Goal: Task Accomplishment & Management: Use online tool/utility

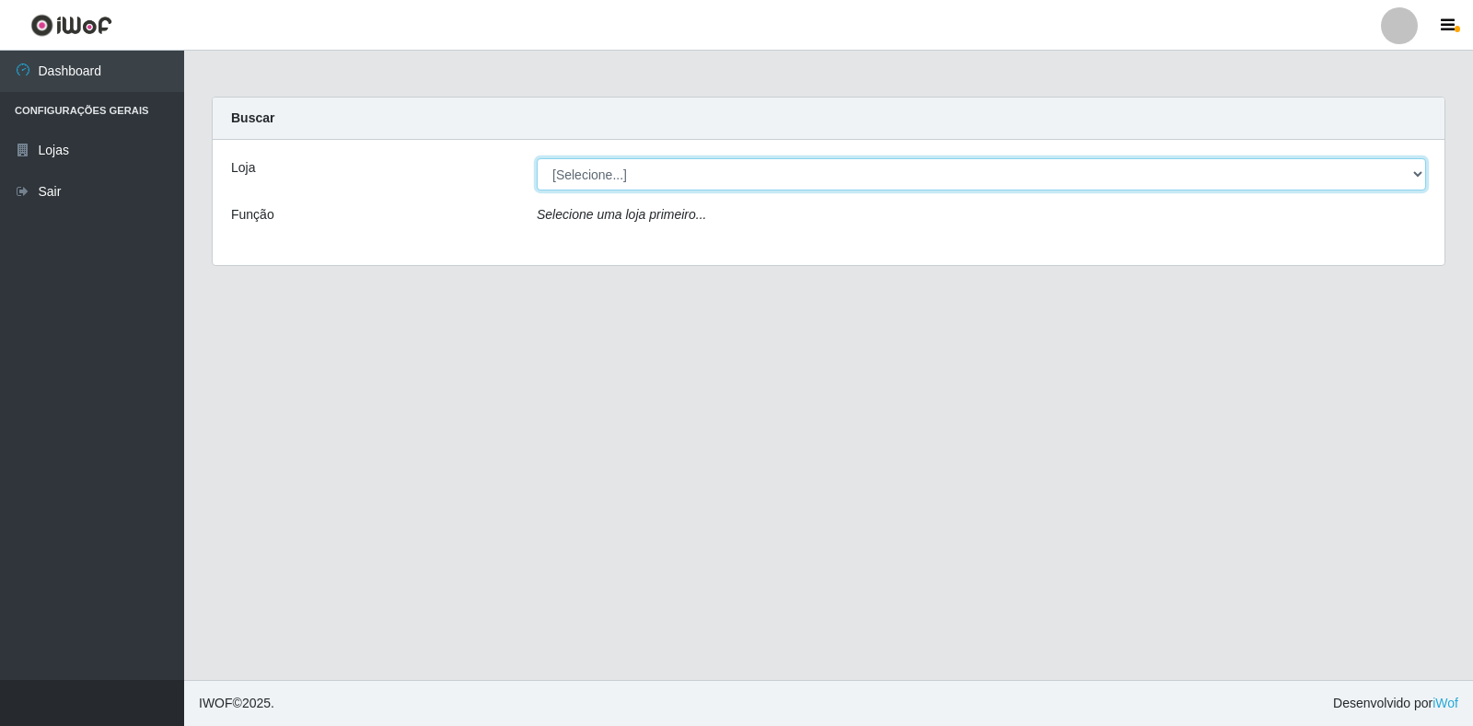
click at [1377, 186] on select "[Selecione...] Extrabom - Loja 18 Goiabeiras" at bounding box center [981, 174] width 889 height 32
click at [1357, 169] on select "[Selecione...] Extrabom - Loja 18 Goiabeiras" at bounding box center [981, 174] width 889 height 32
select select "501"
click at [537, 158] on select "[Selecione...] Extrabom - Loja 18 Goiabeiras" at bounding box center [981, 174] width 889 height 32
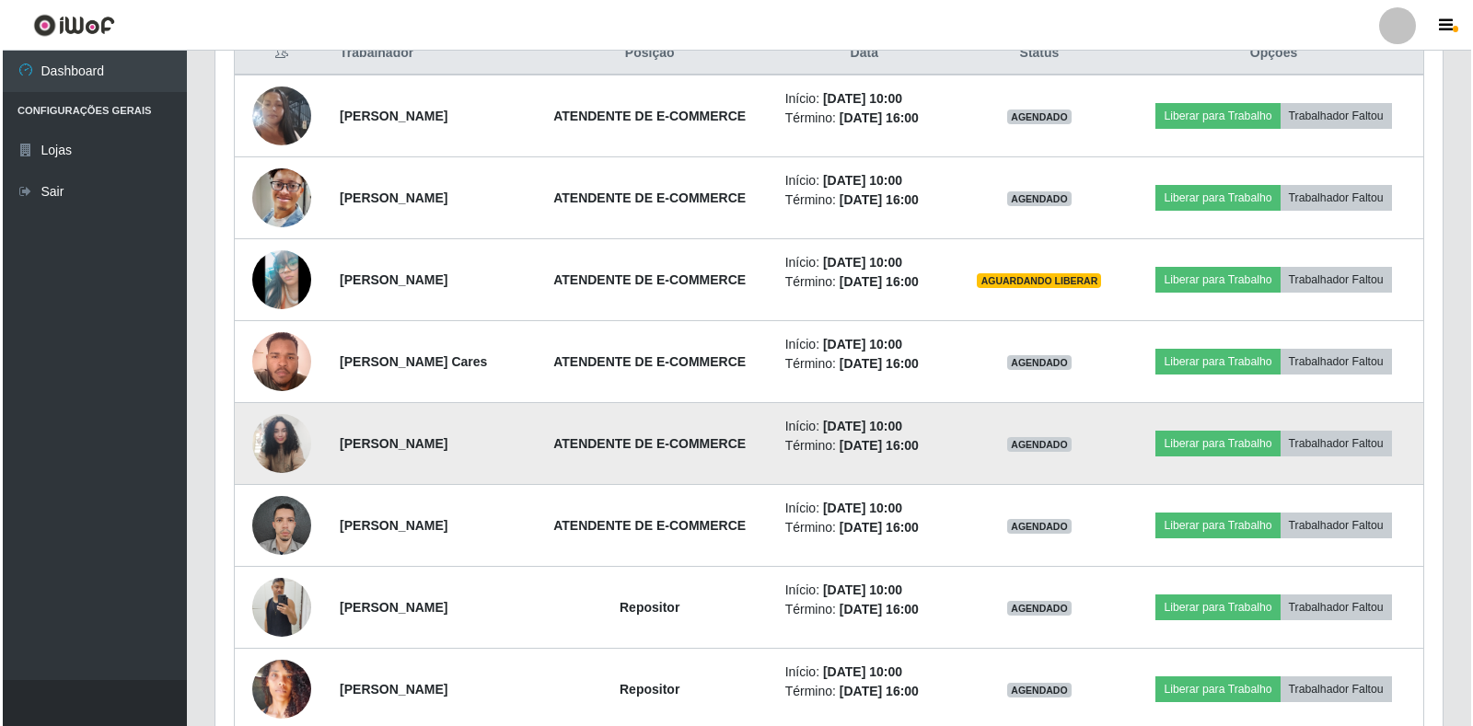
scroll to position [824, 0]
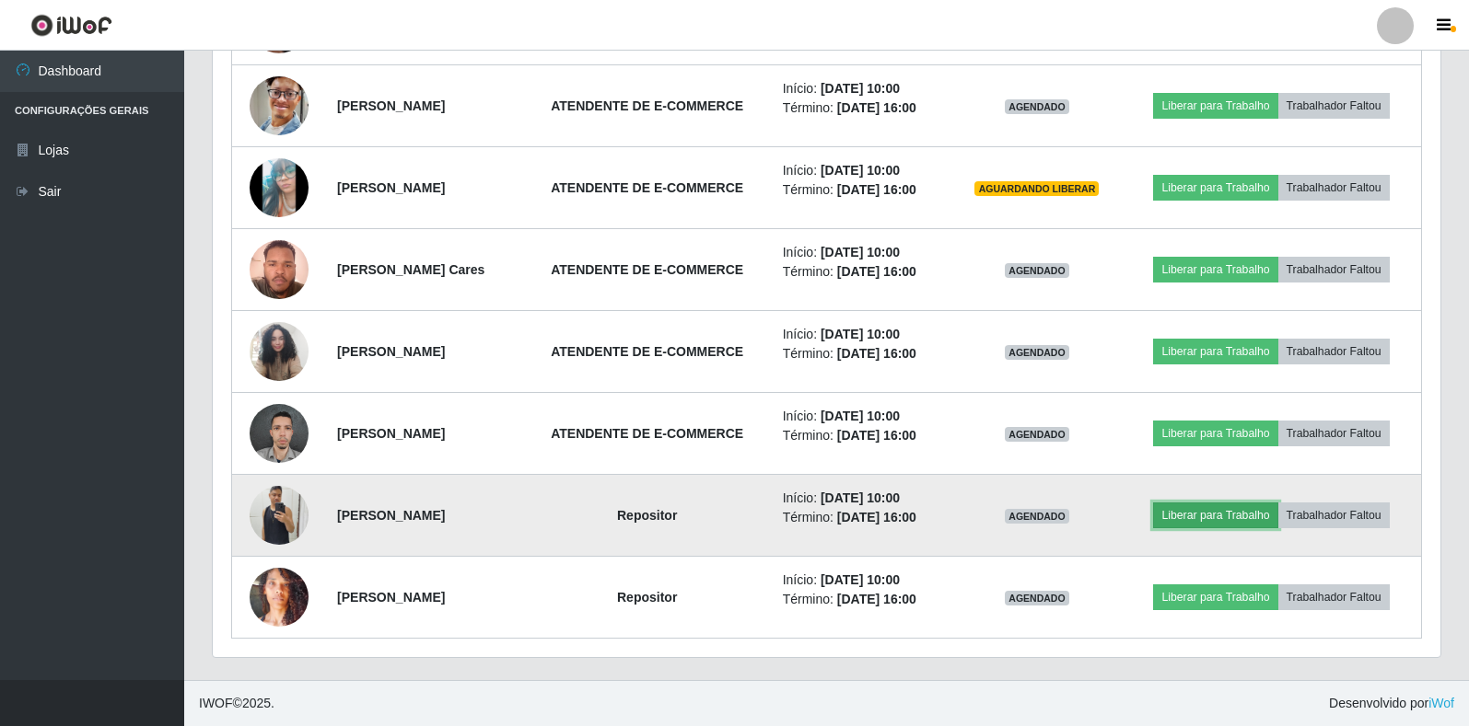
click at [1209, 511] on button "Liberar para Trabalho" at bounding box center [1215, 516] width 124 height 26
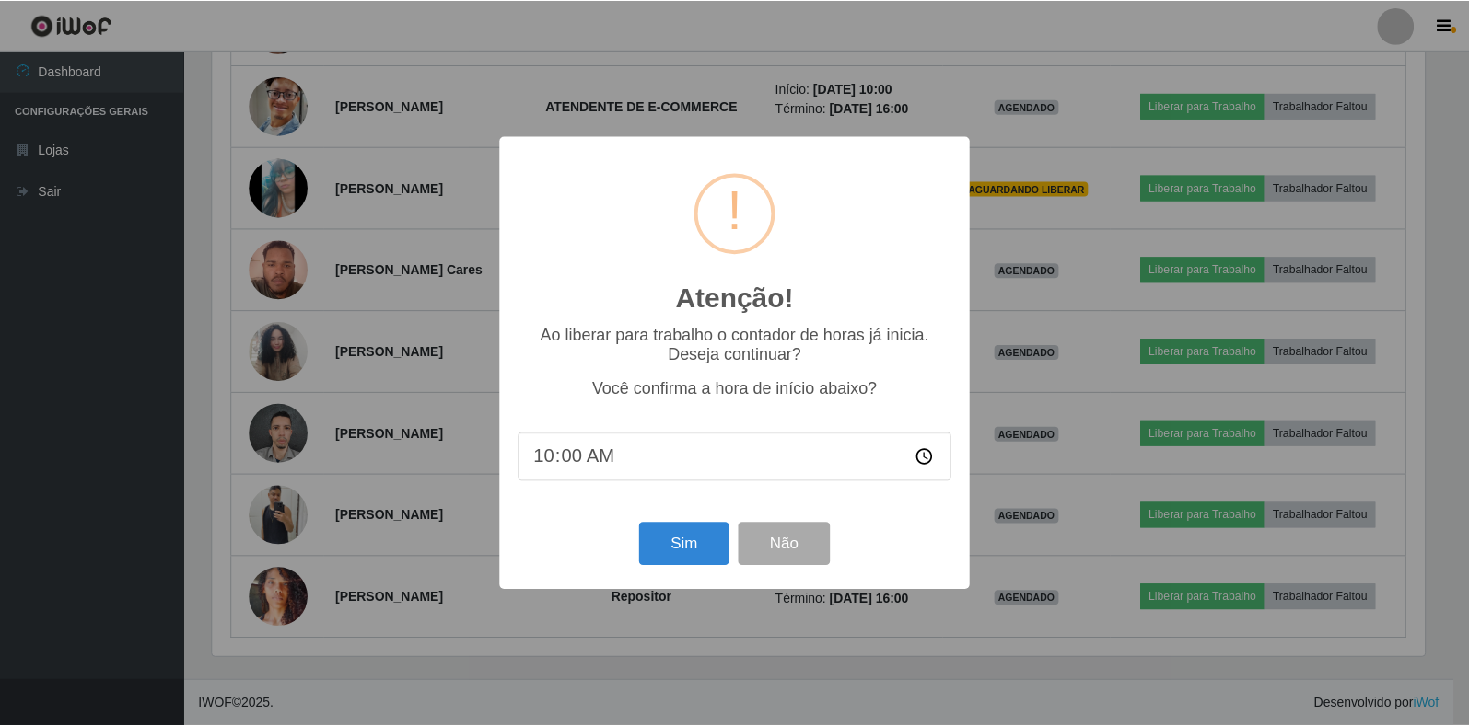
scroll to position [382, 1216]
click at [697, 549] on button "Sim" at bounding box center [685, 544] width 89 height 43
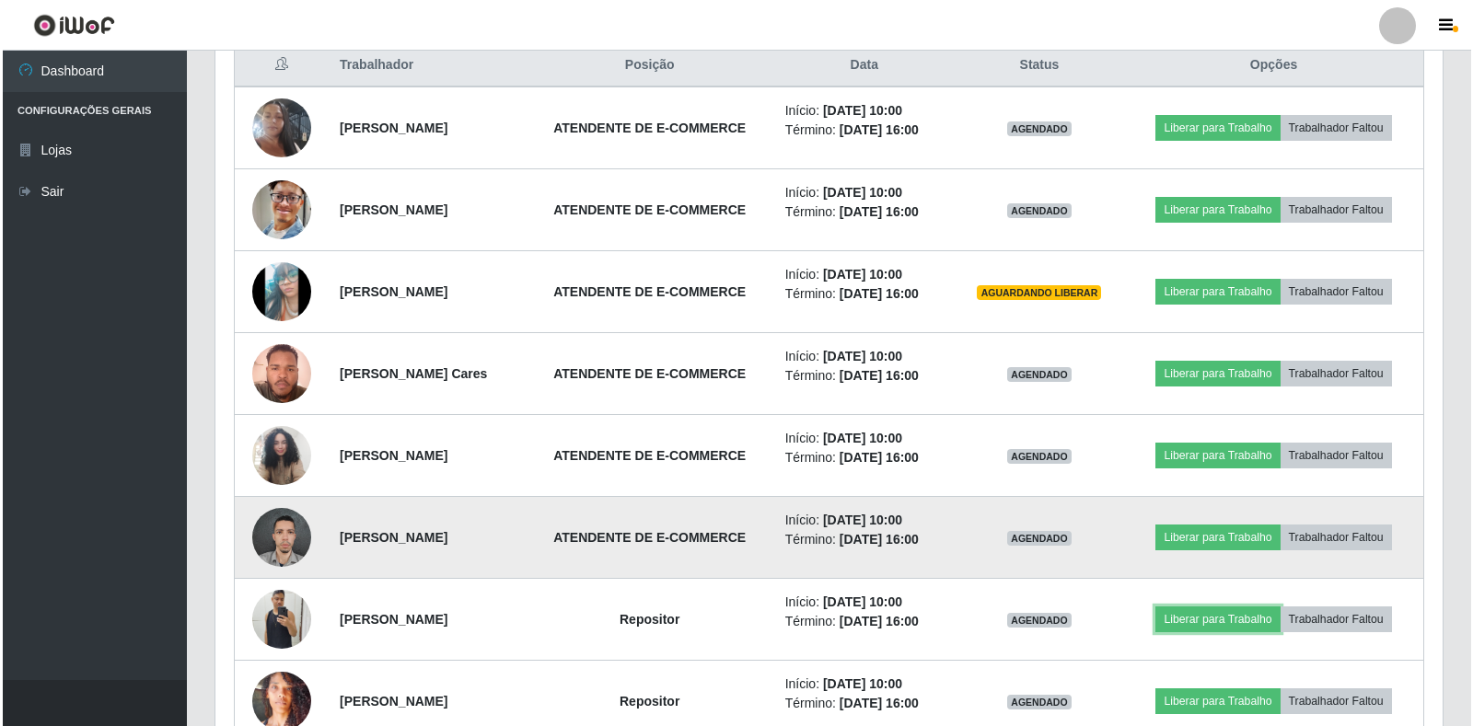
scroll to position [640, 0]
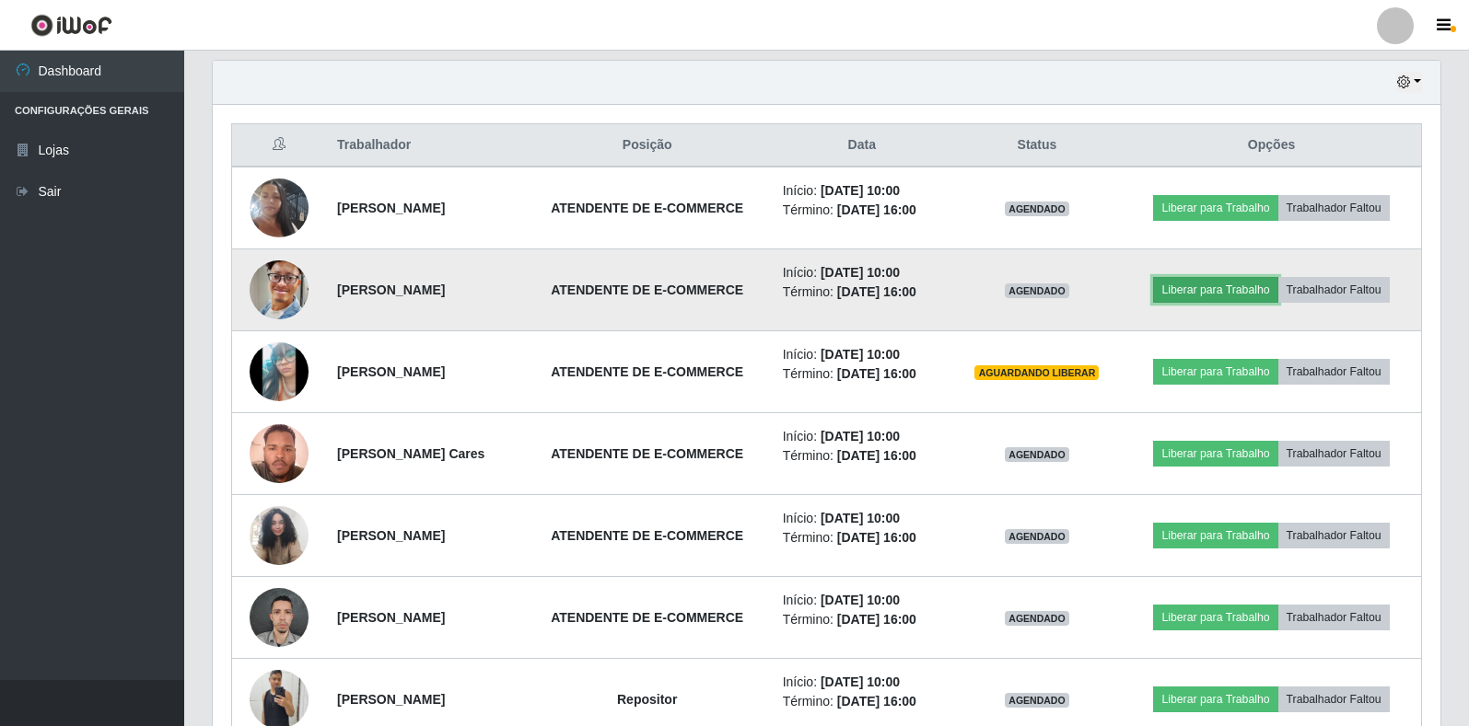
click at [1207, 291] on button "Liberar para Trabalho" at bounding box center [1215, 290] width 124 height 26
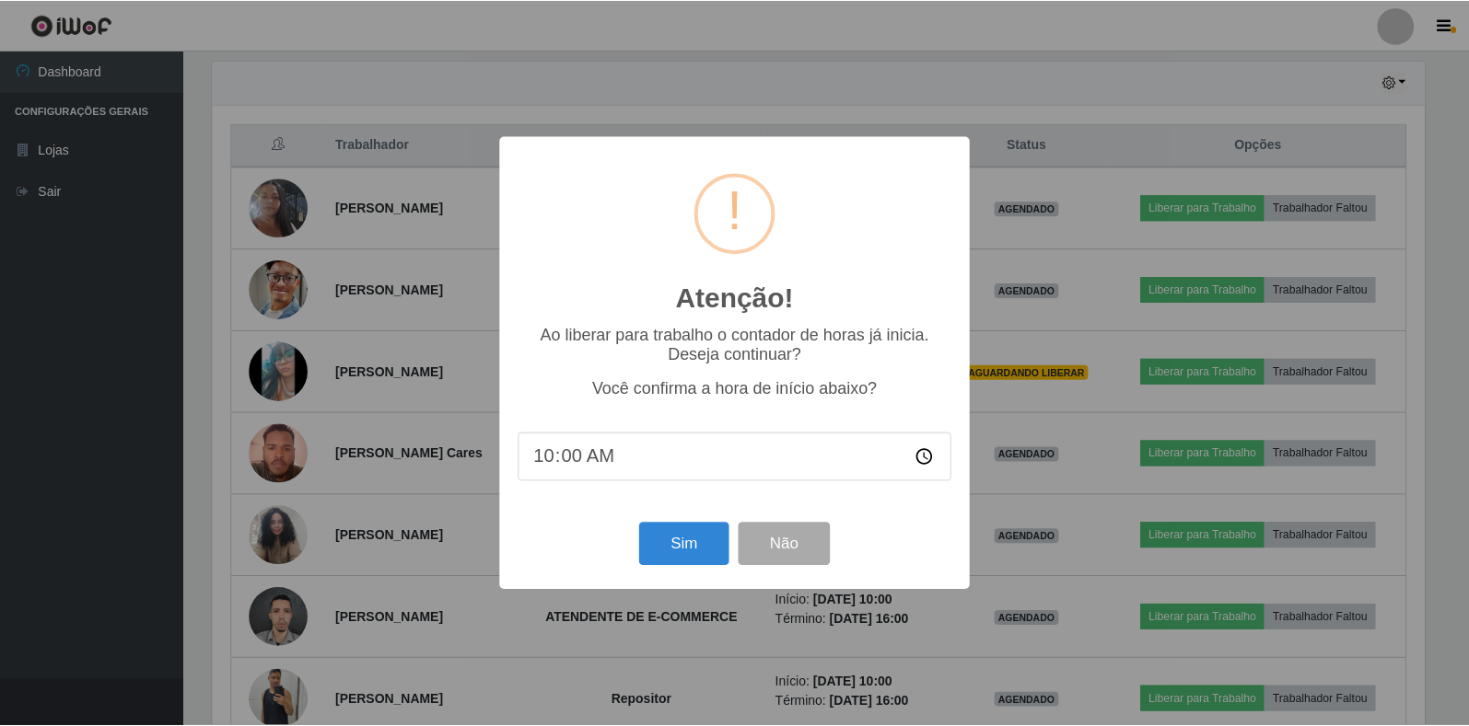
scroll to position [168, 0]
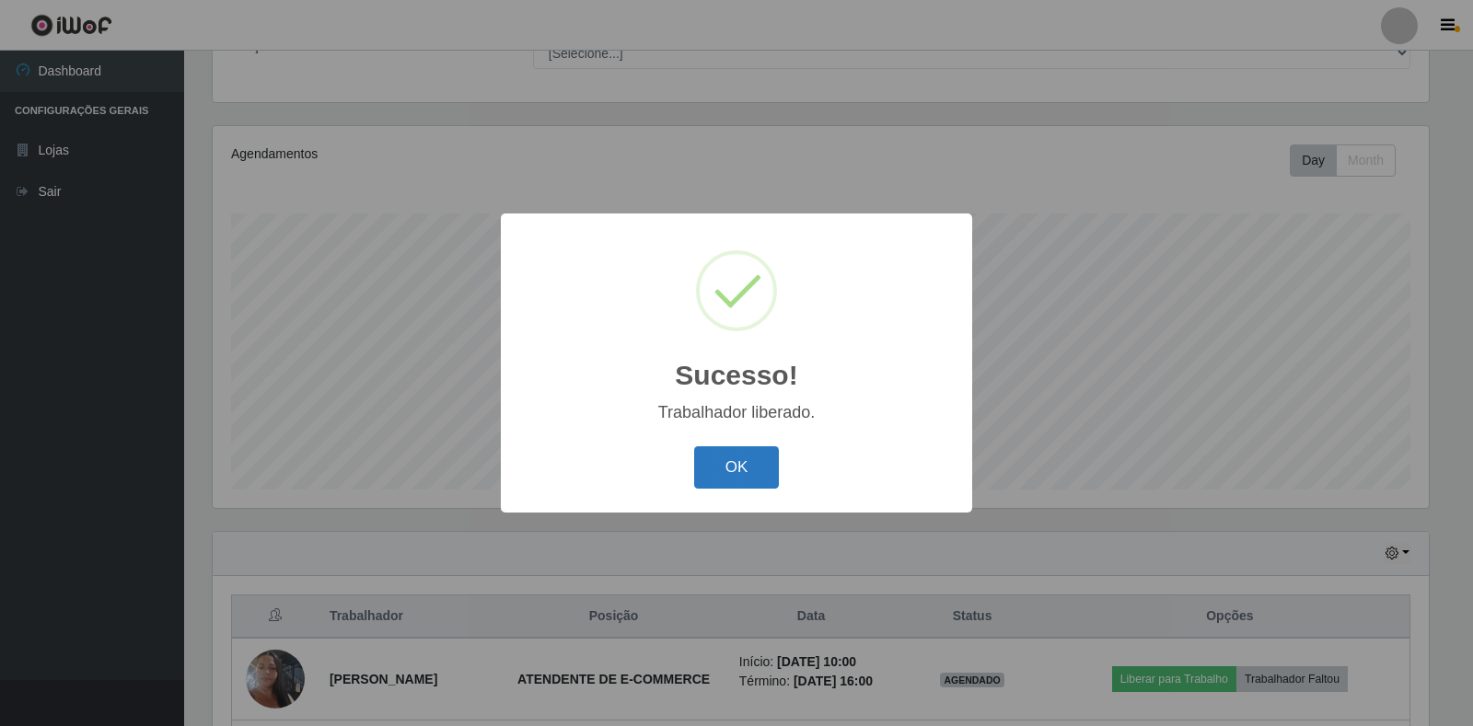
click at [722, 474] on button "OK" at bounding box center [737, 468] width 86 height 43
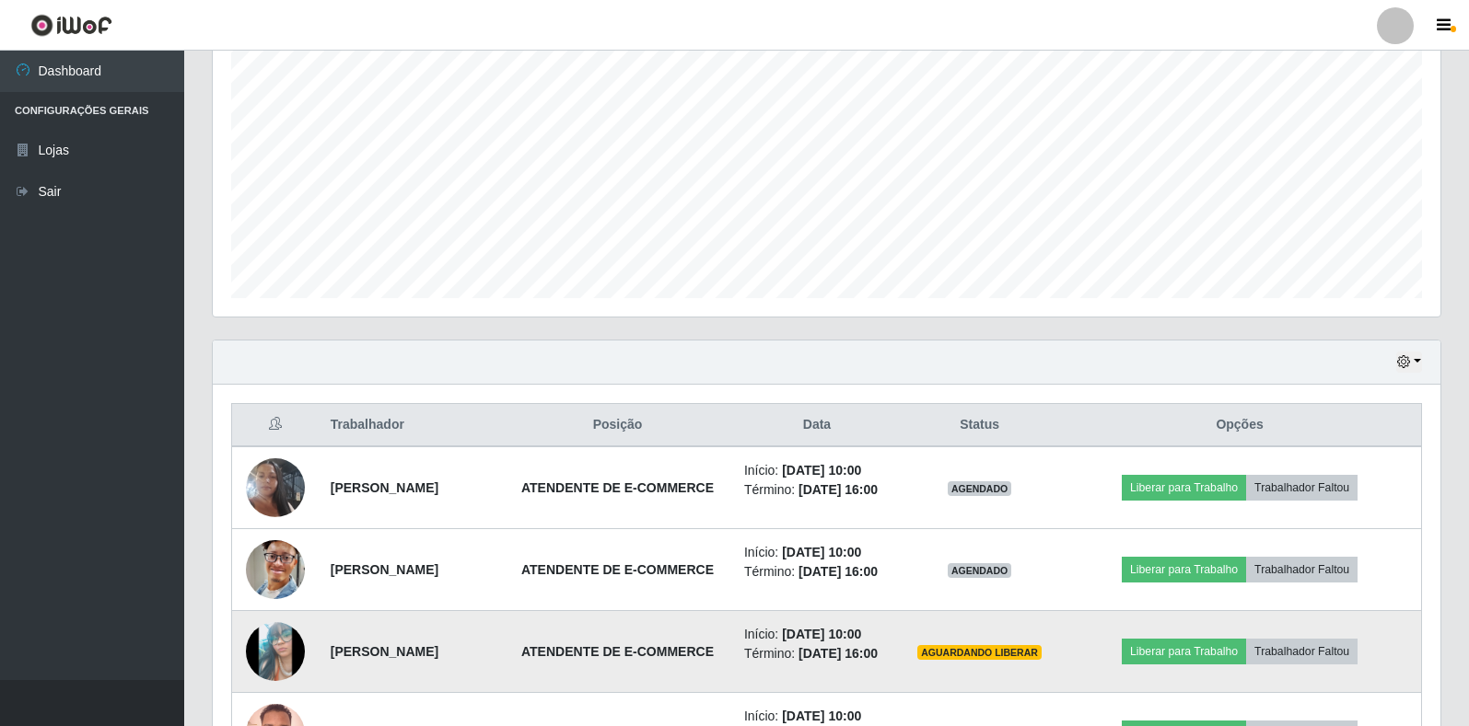
scroll to position [629, 0]
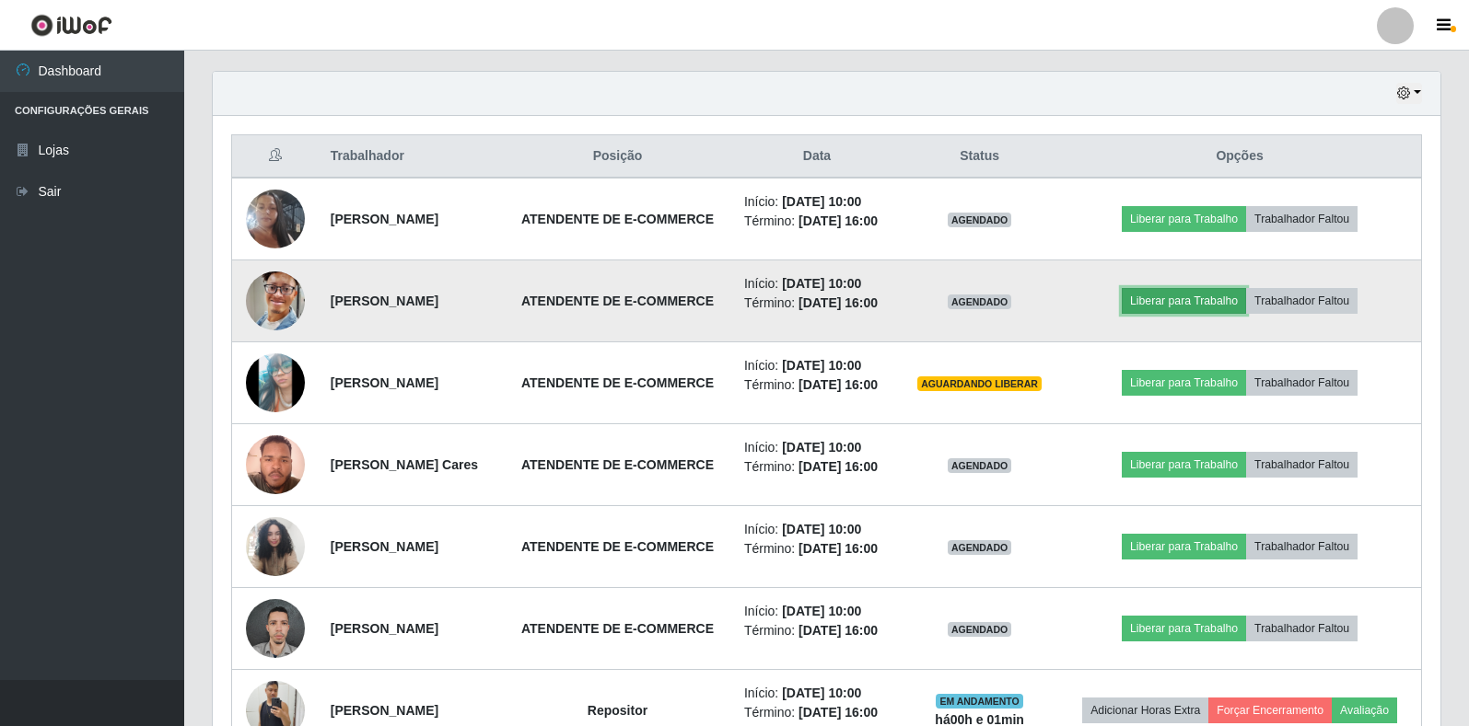
click at [1191, 296] on button "Liberar para Trabalho" at bounding box center [1183, 301] width 124 height 26
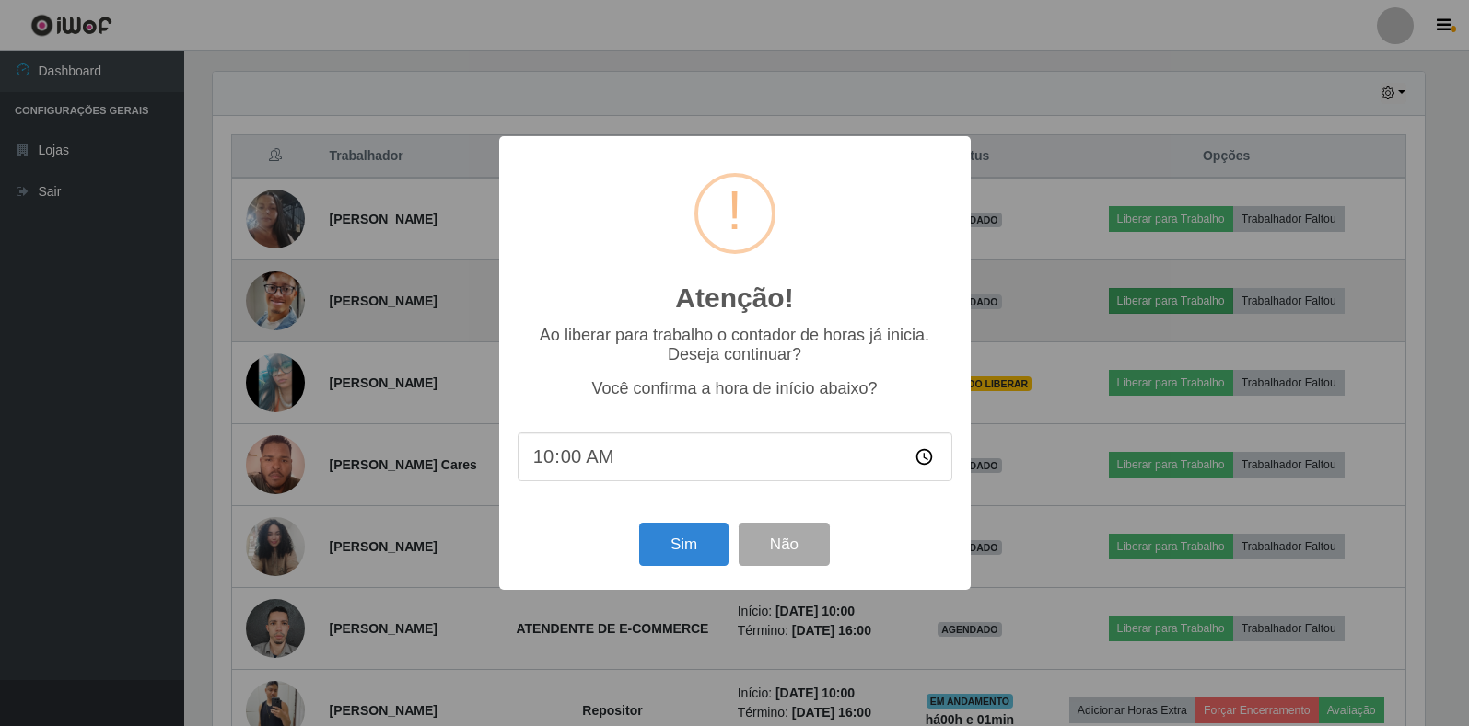
scroll to position [382, 1216]
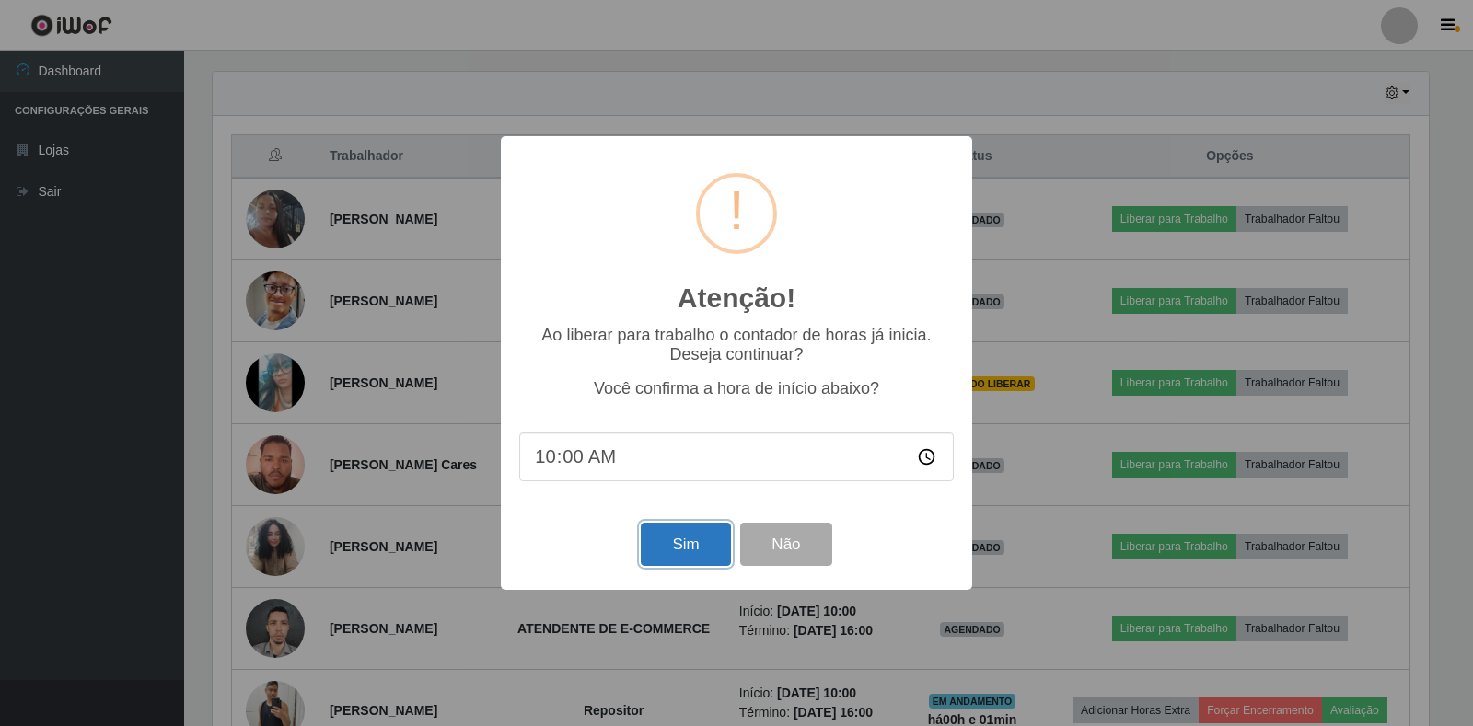
click at [668, 553] on button "Sim" at bounding box center [685, 544] width 89 height 43
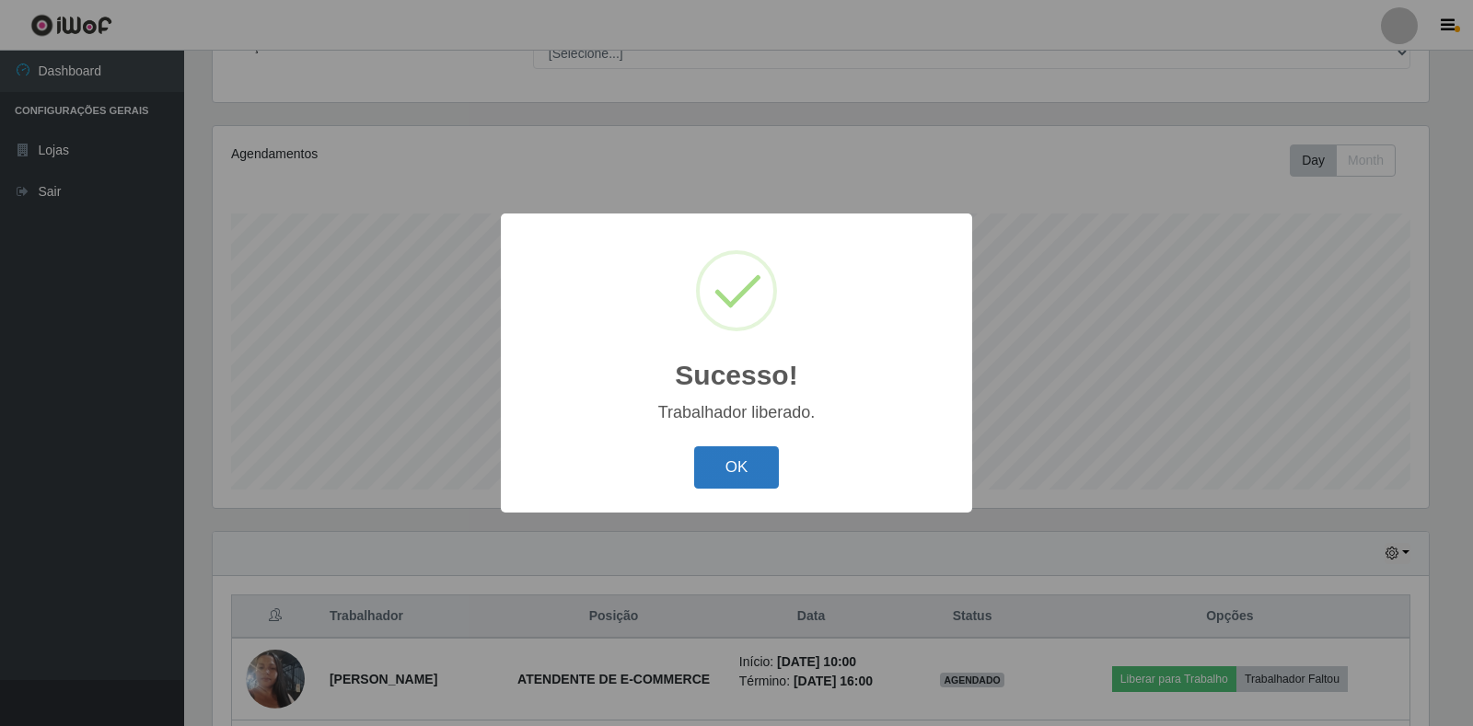
click at [703, 468] on button "OK" at bounding box center [737, 468] width 86 height 43
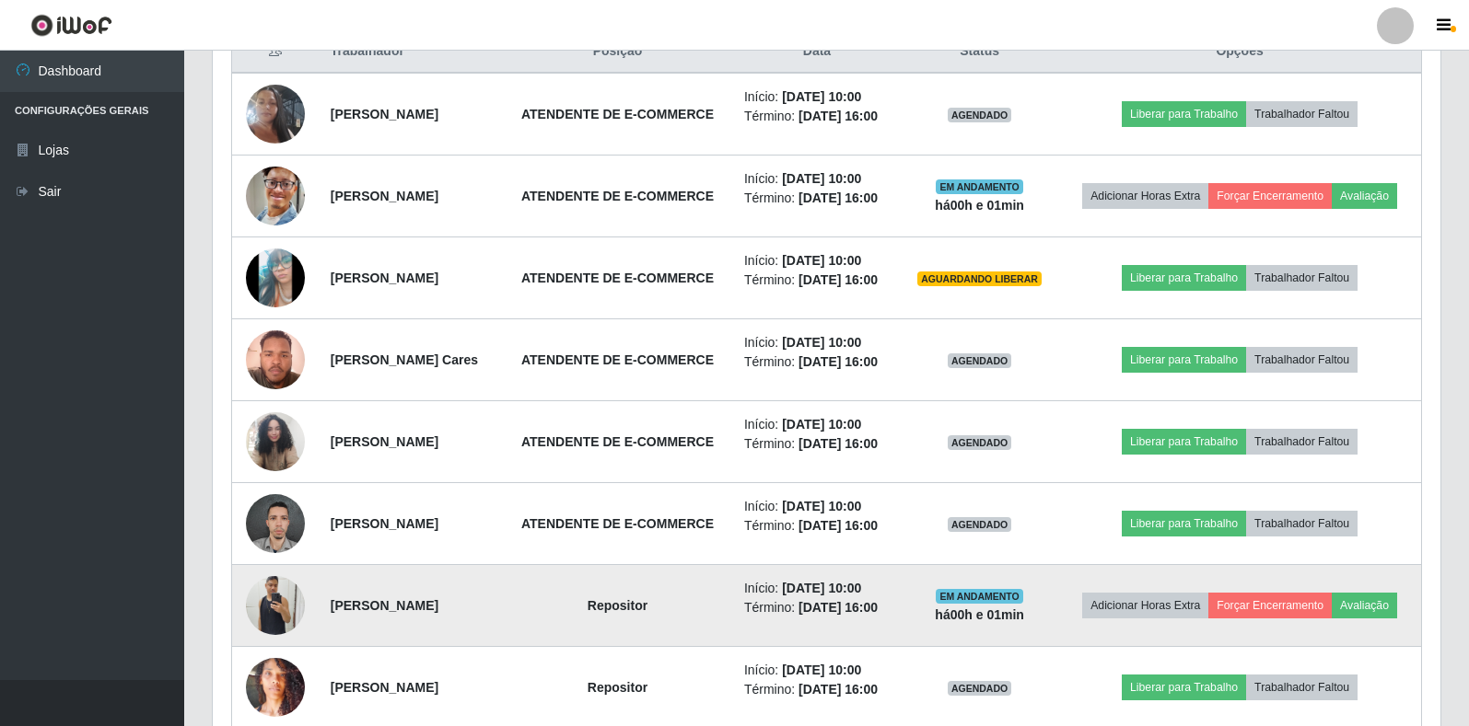
scroll to position [824, 0]
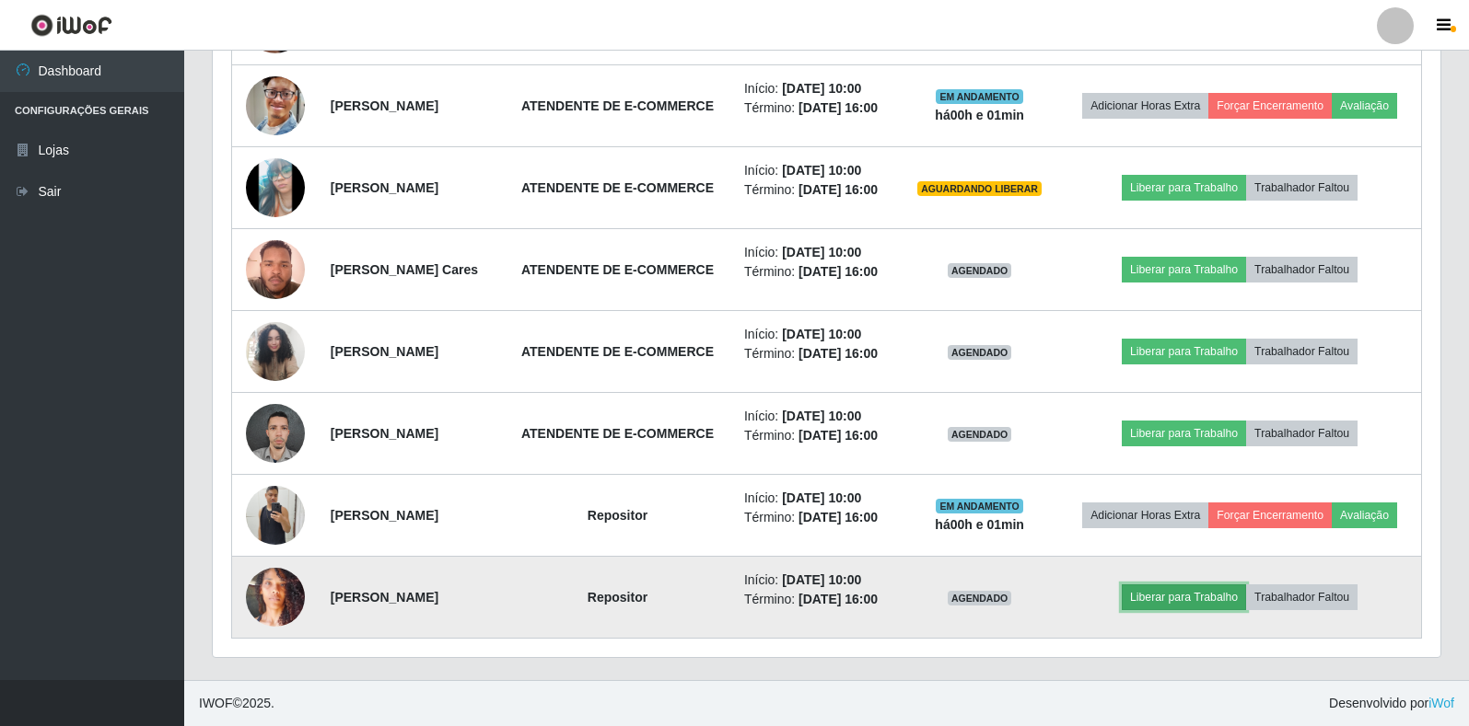
click at [1174, 588] on button "Liberar para Trabalho" at bounding box center [1183, 598] width 124 height 26
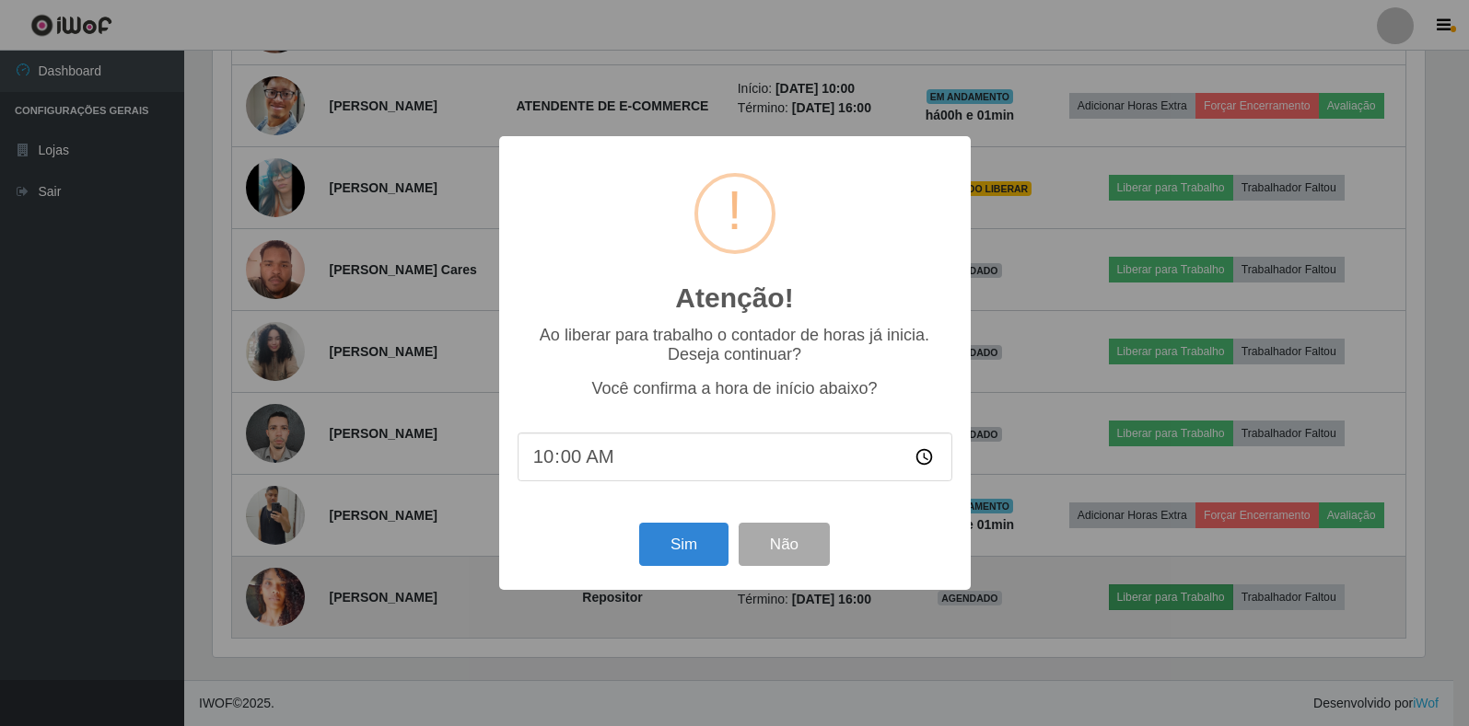
scroll to position [382, 1216]
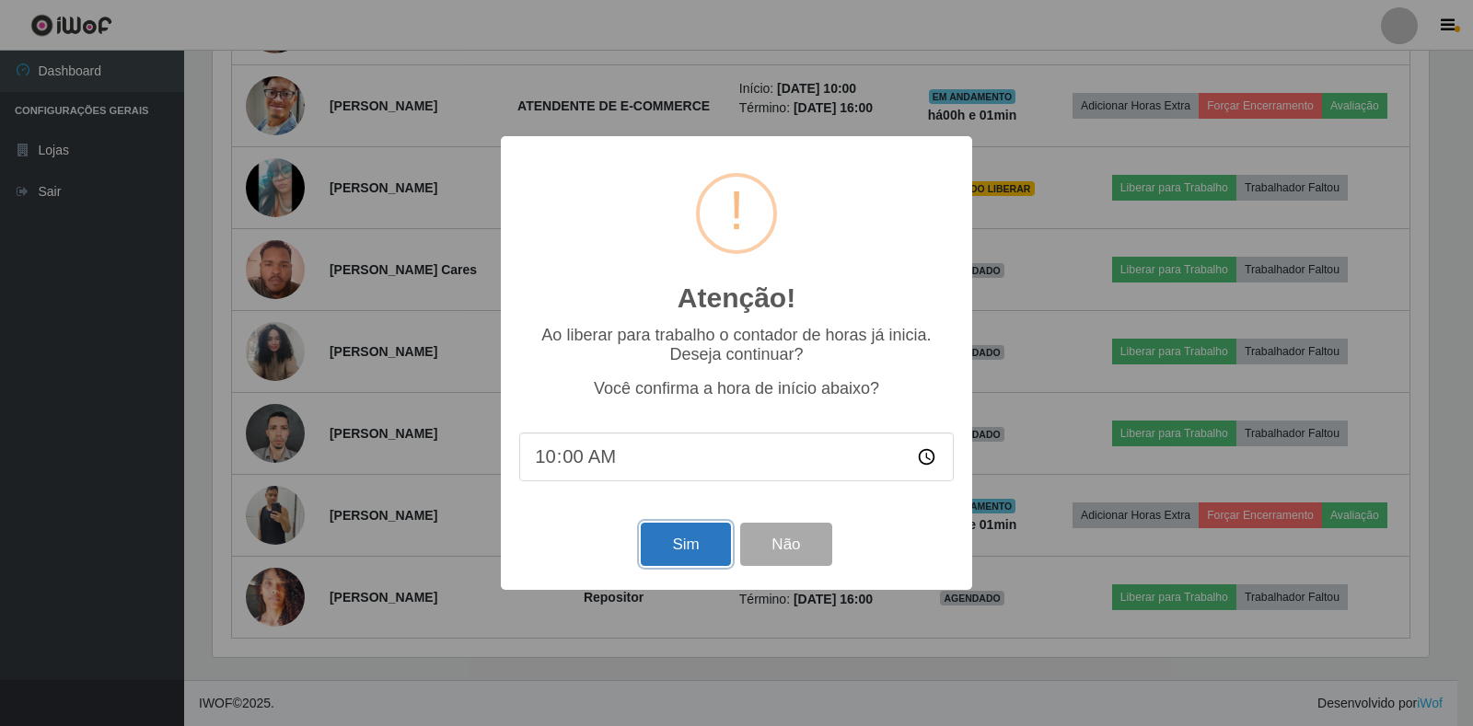
click at [706, 548] on button "Sim" at bounding box center [685, 544] width 89 height 43
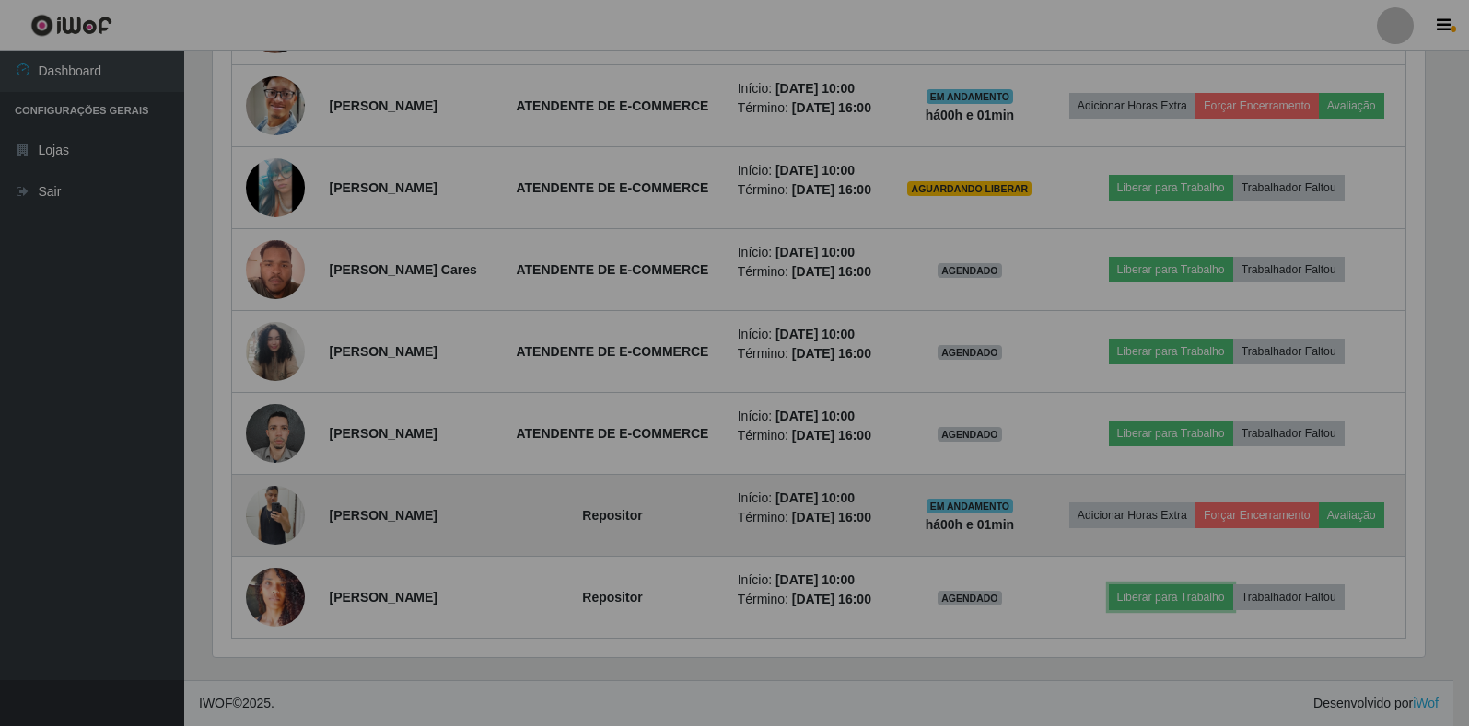
scroll to position [382, 1227]
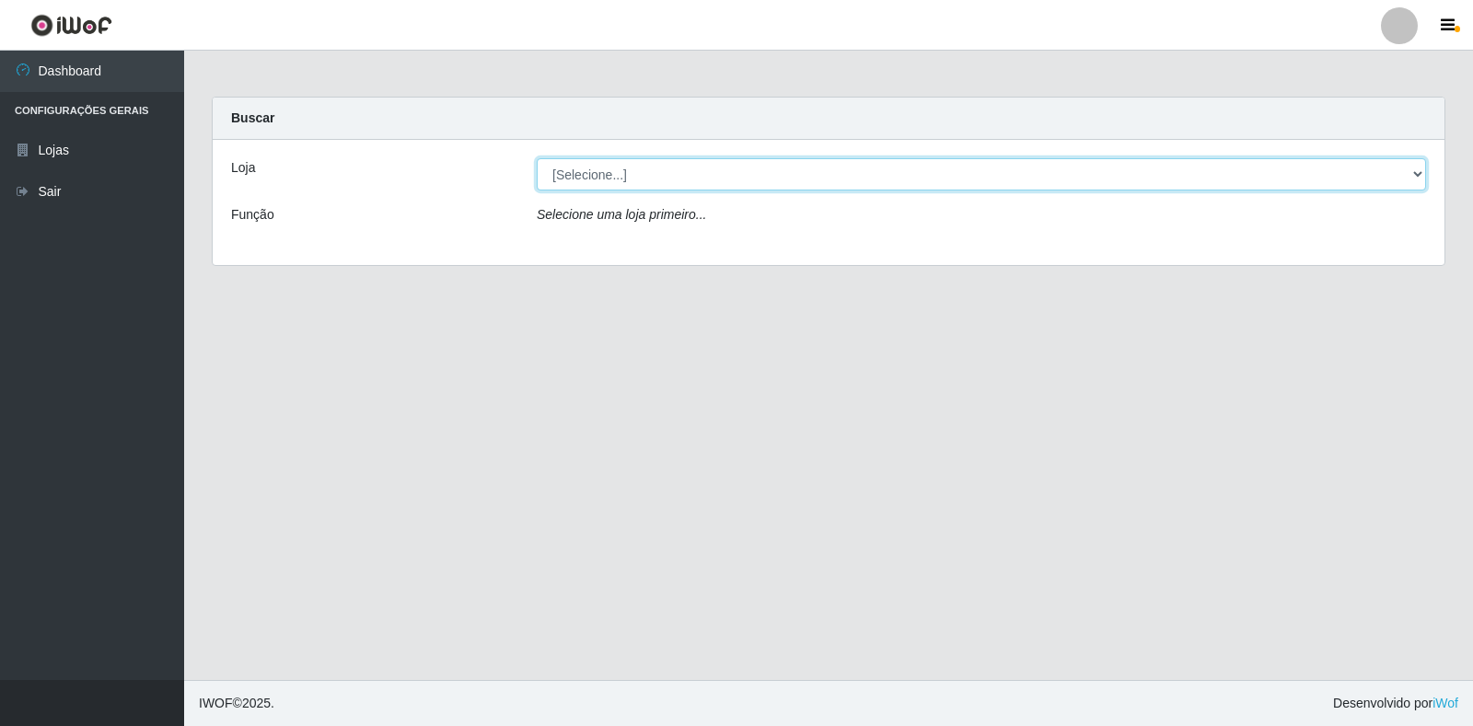
drag, startPoint x: 1388, startPoint y: 169, endPoint x: 1307, endPoint y: 169, distance: 81.0
click at [1388, 169] on select "[Selecione...] Extrabom - Loja 18 Goiabeiras" at bounding box center [981, 174] width 889 height 32
select select "501"
click at [537, 158] on select "[Selecione...] Extrabom - Loja 18 Goiabeiras" at bounding box center [981, 174] width 889 height 32
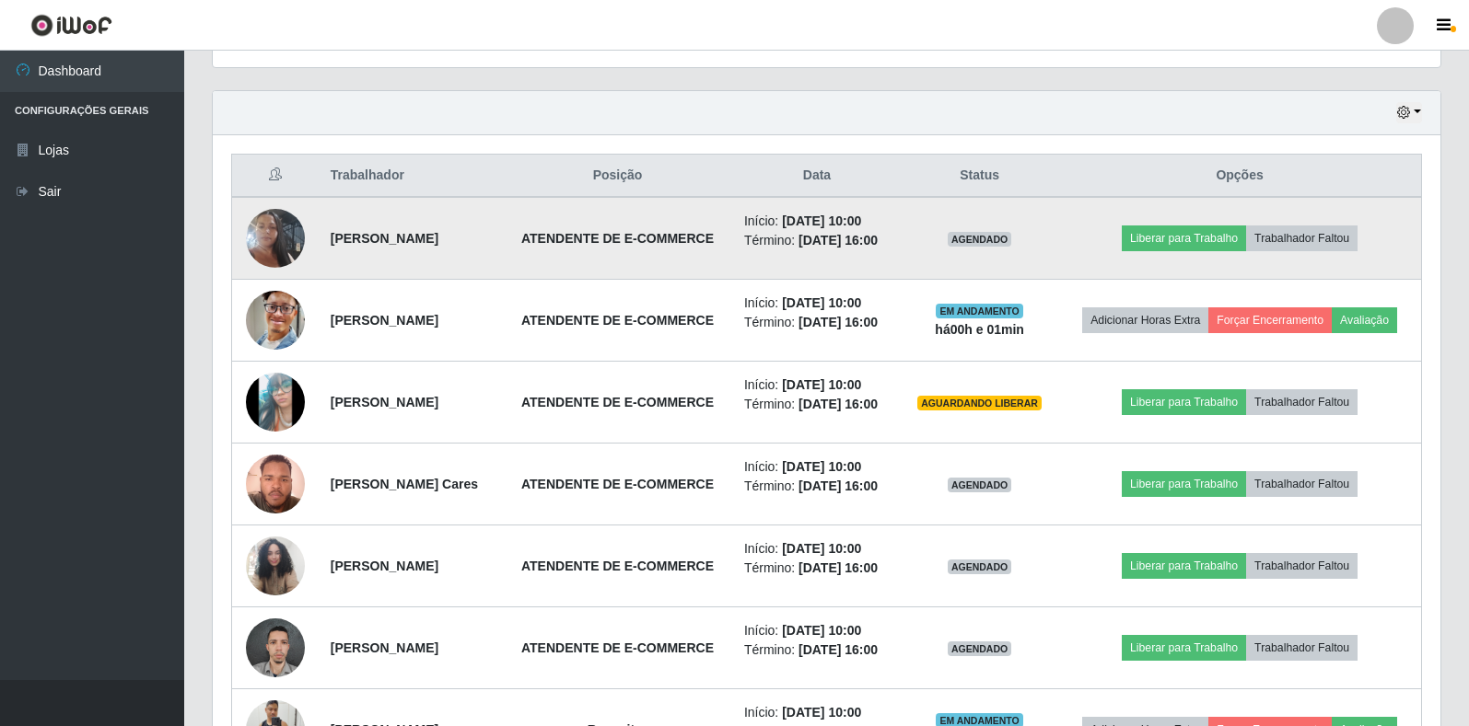
scroll to position [737, 0]
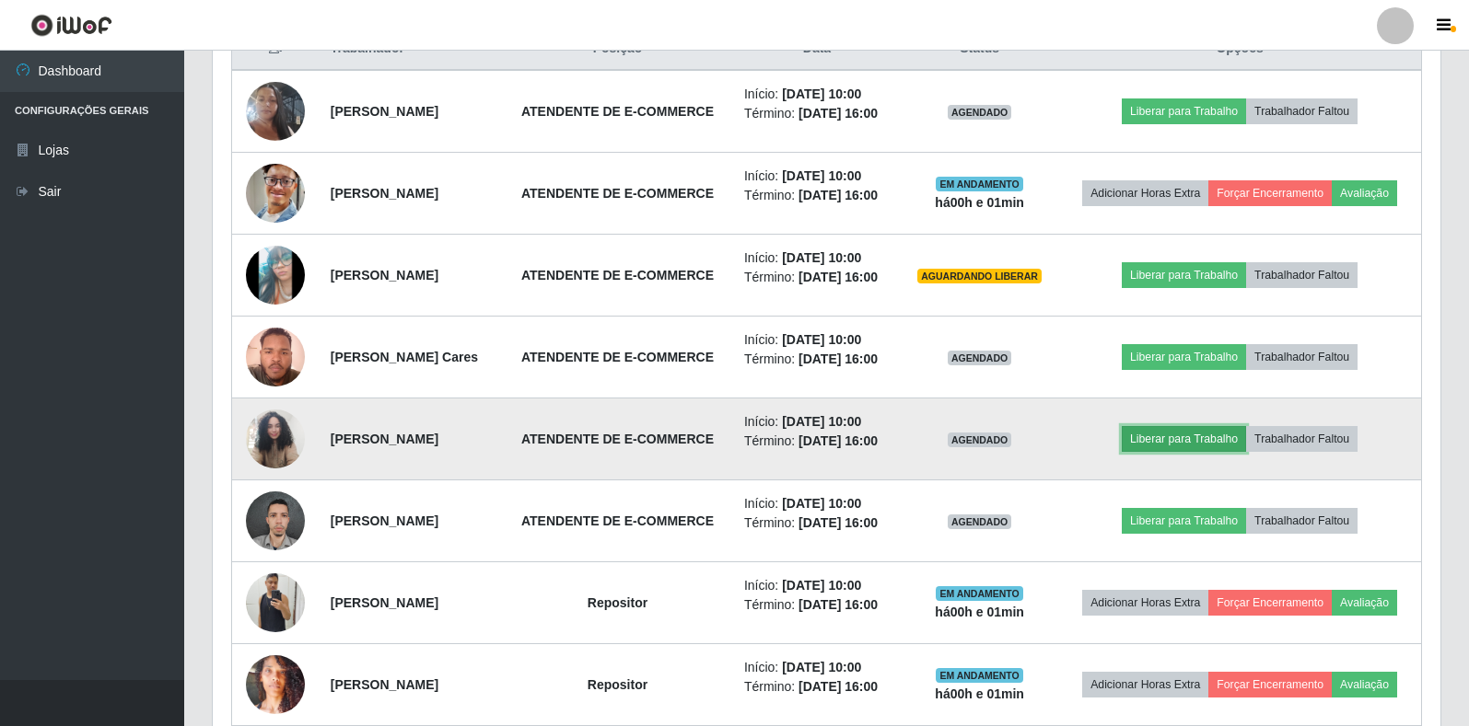
click at [1209, 430] on button "Liberar para Trabalho" at bounding box center [1183, 439] width 124 height 26
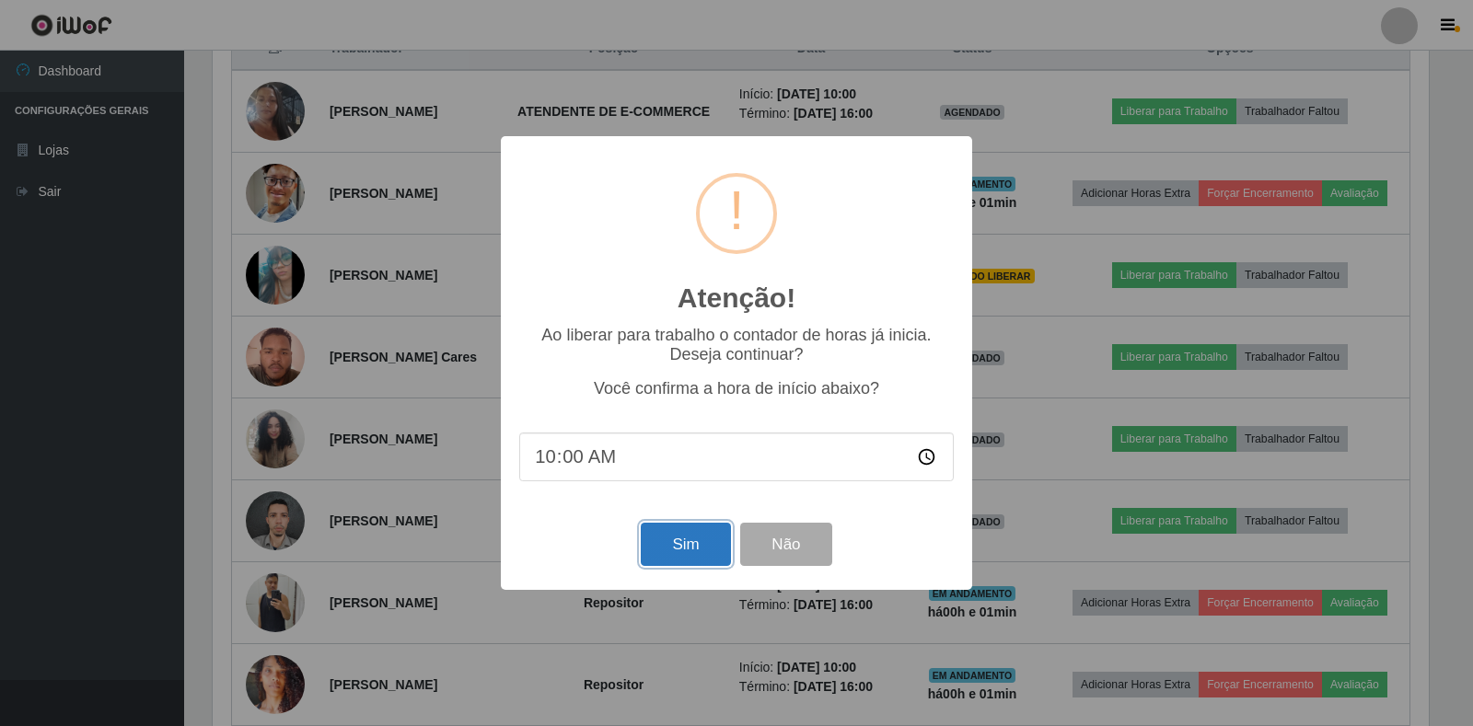
click at [671, 539] on button "Sim" at bounding box center [685, 544] width 89 height 43
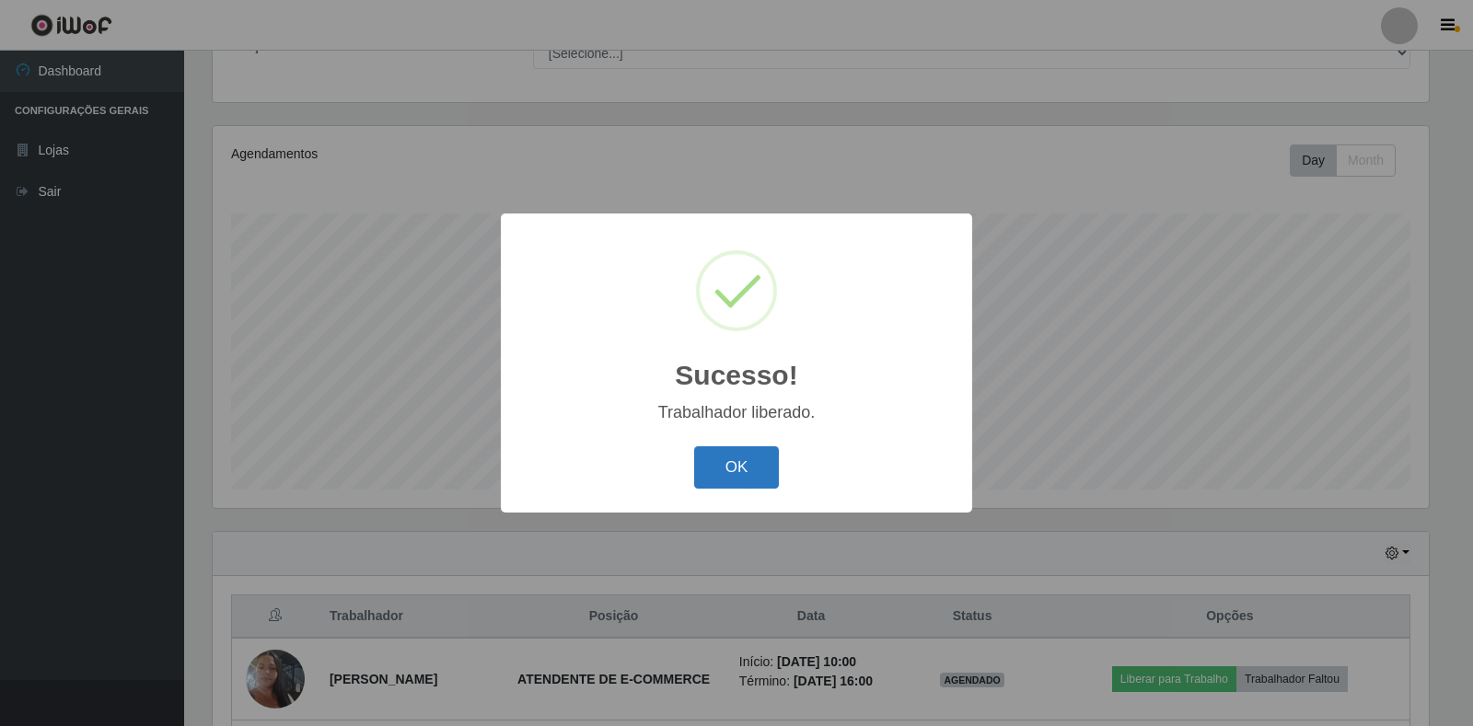
click at [726, 467] on button "OK" at bounding box center [737, 468] width 86 height 43
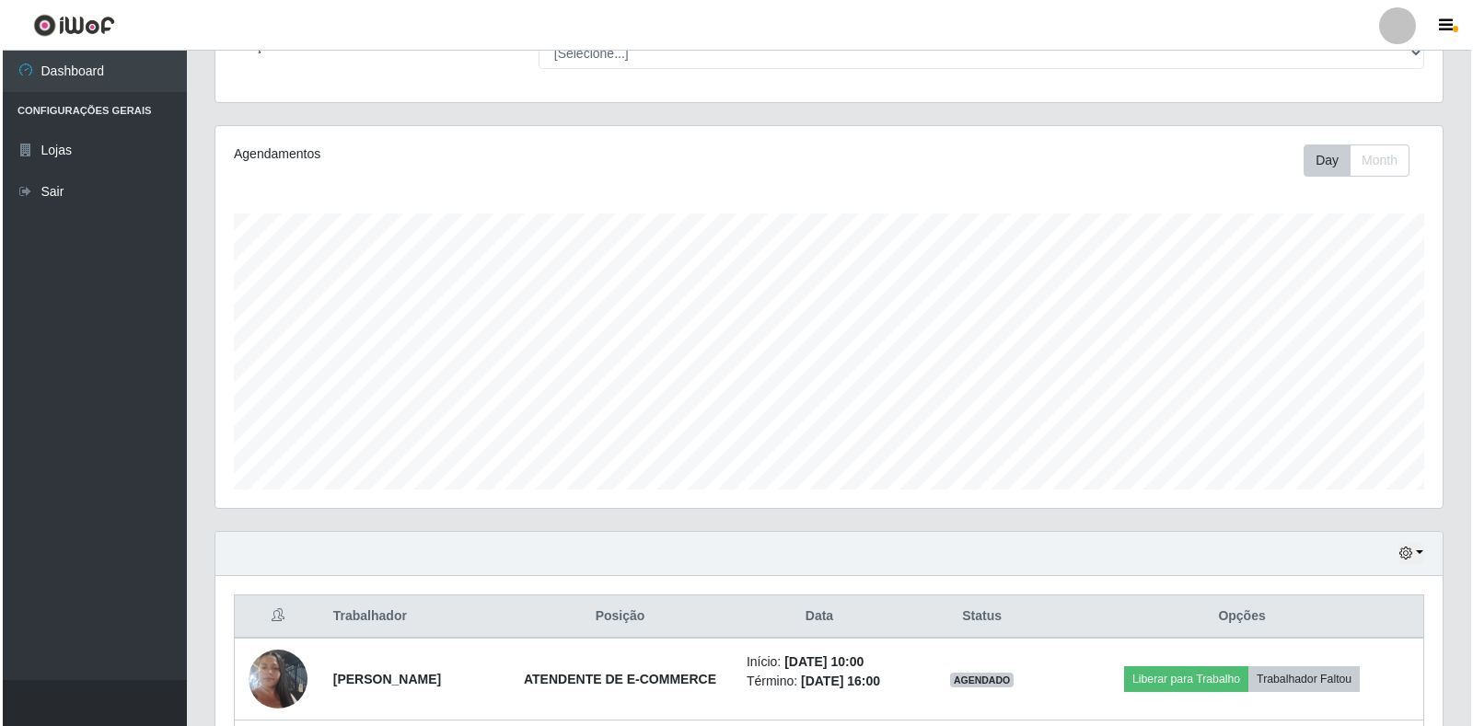
scroll to position [537, 0]
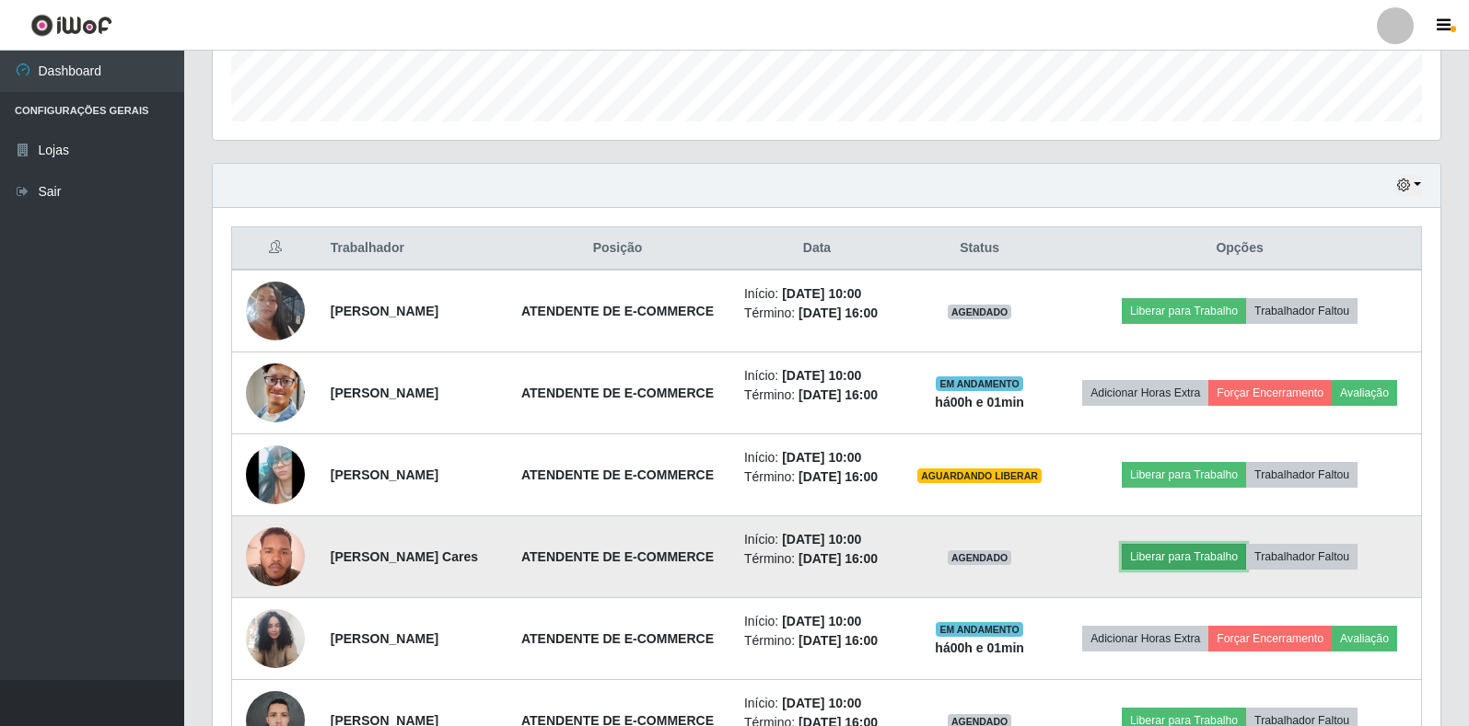
click at [1214, 549] on button "Liberar para Trabalho" at bounding box center [1183, 557] width 124 height 26
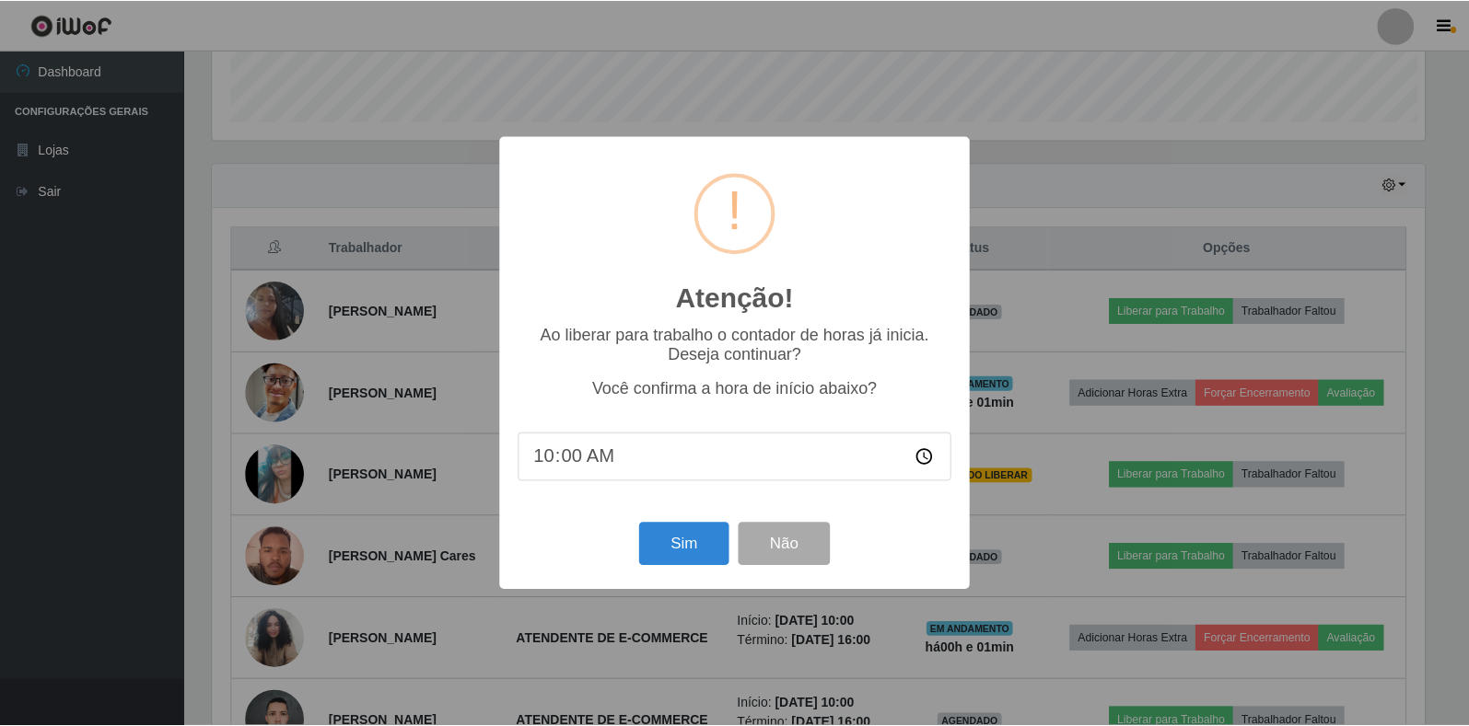
scroll to position [382, 1216]
click at [689, 538] on button "Sim" at bounding box center [685, 544] width 89 height 43
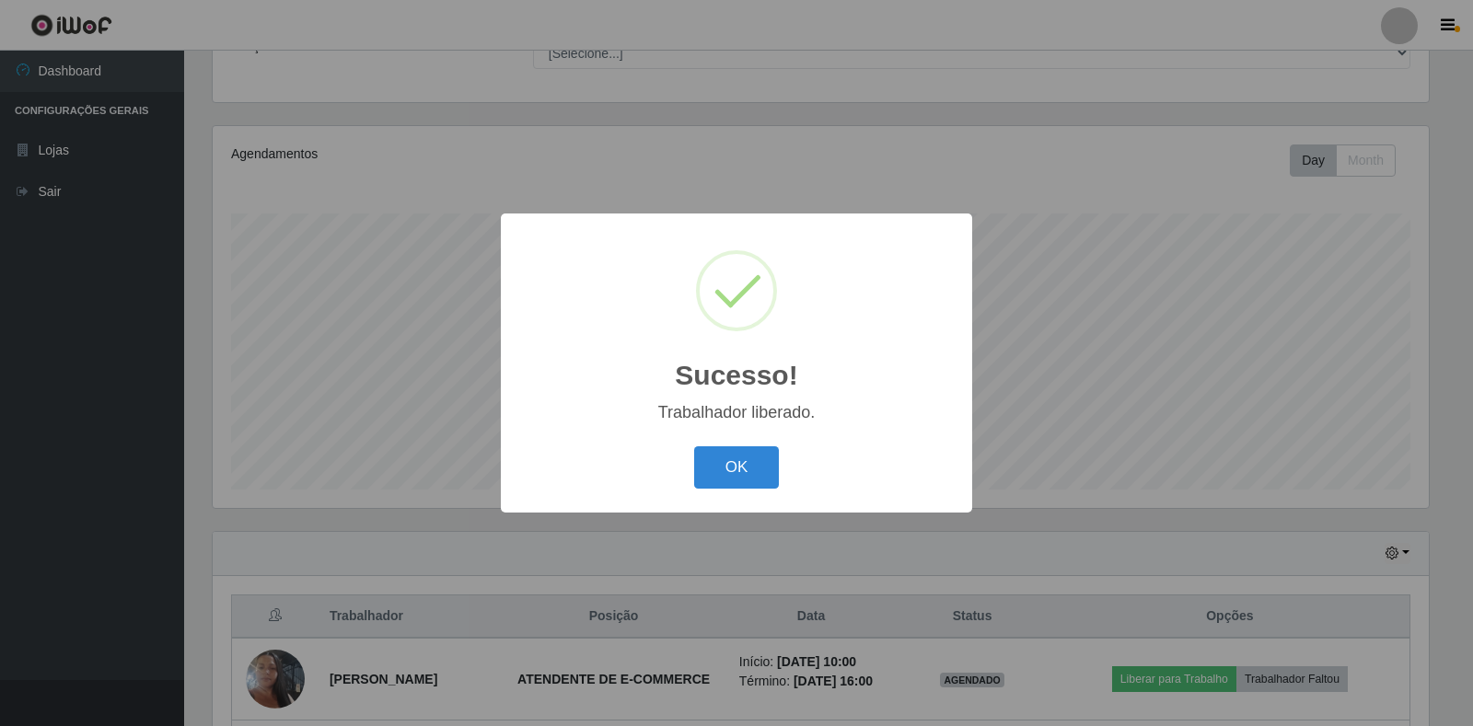
drag, startPoint x: 744, startPoint y: 472, endPoint x: 821, endPoint y: 480, distance: 77.7
click at [745, 472] on button "OK" at bounding box center [737, 468] width 86 height 43
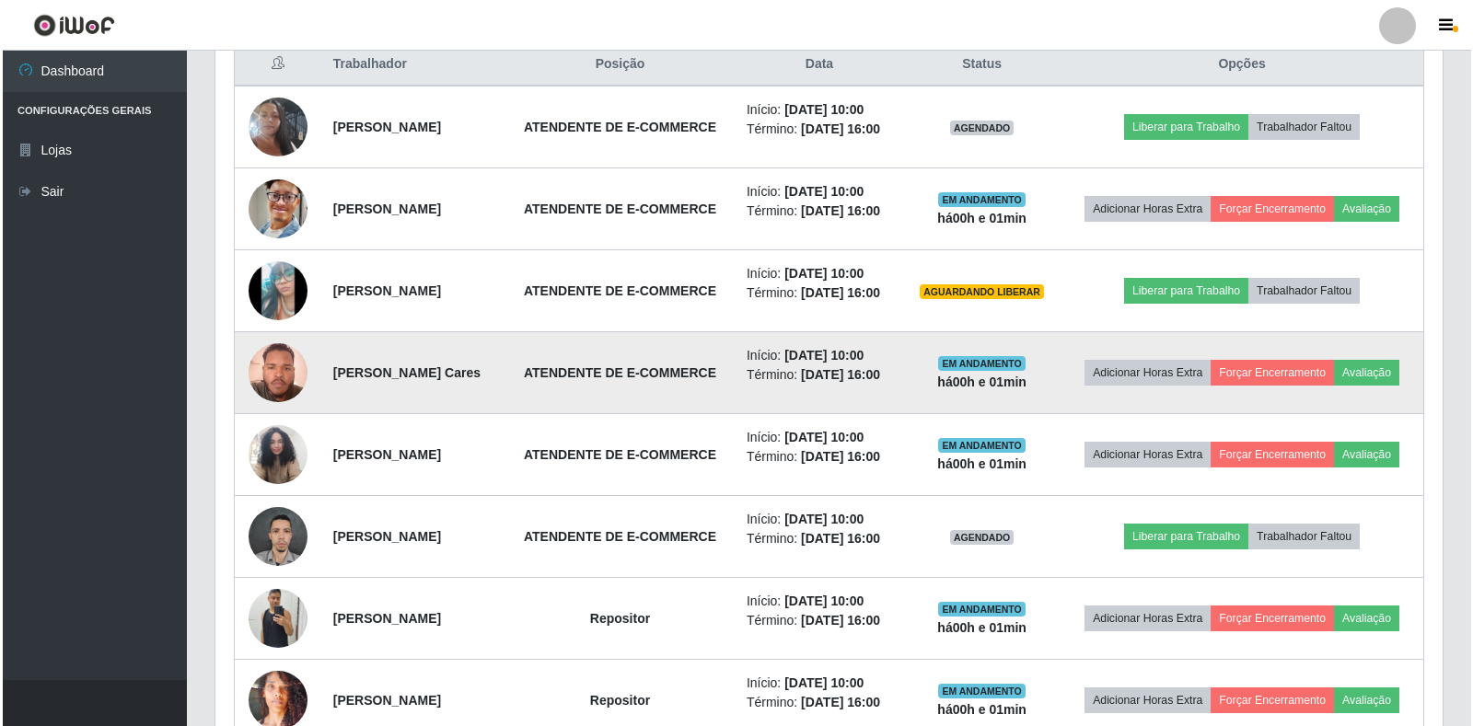
scroll to position [537, 0]
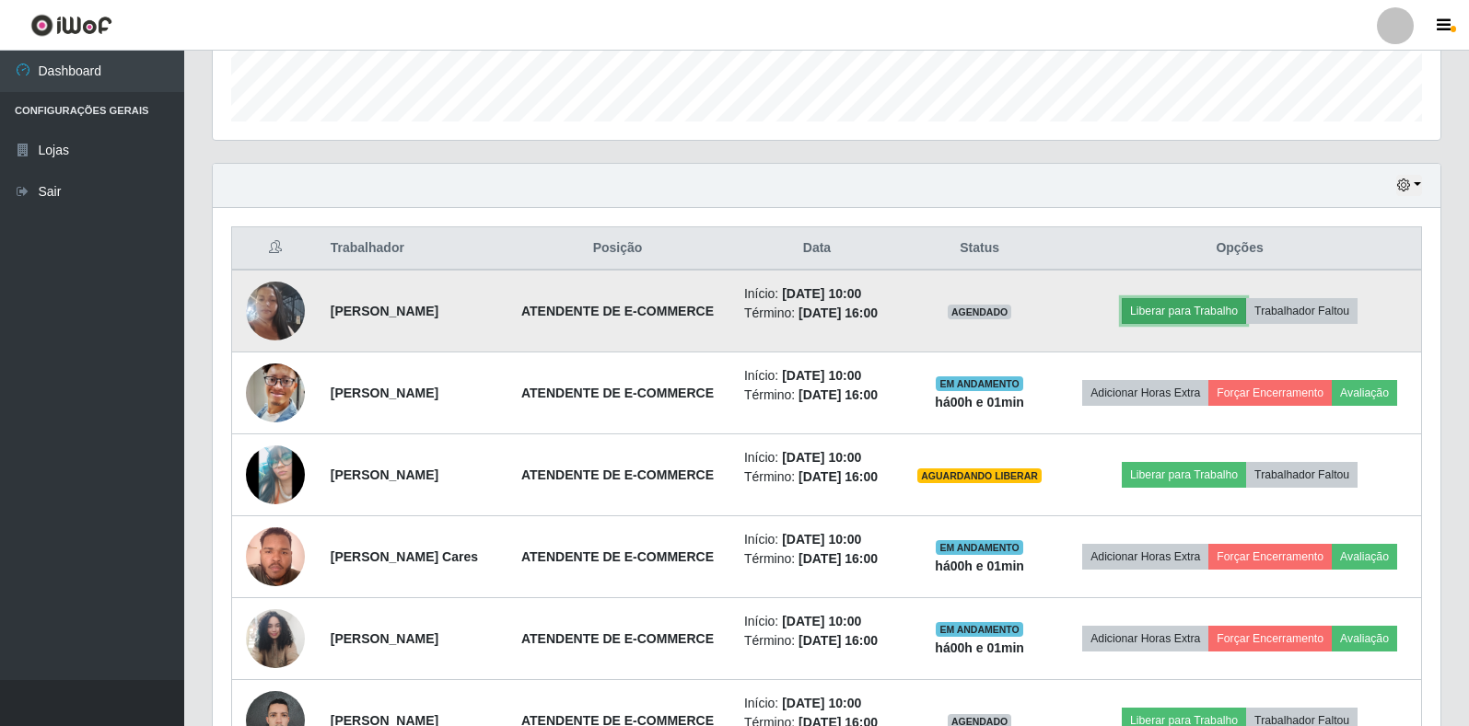
click at [1168, 298] on button "Liberar para Trabalho" at bounding box center [1183, 311] width 124 height 26
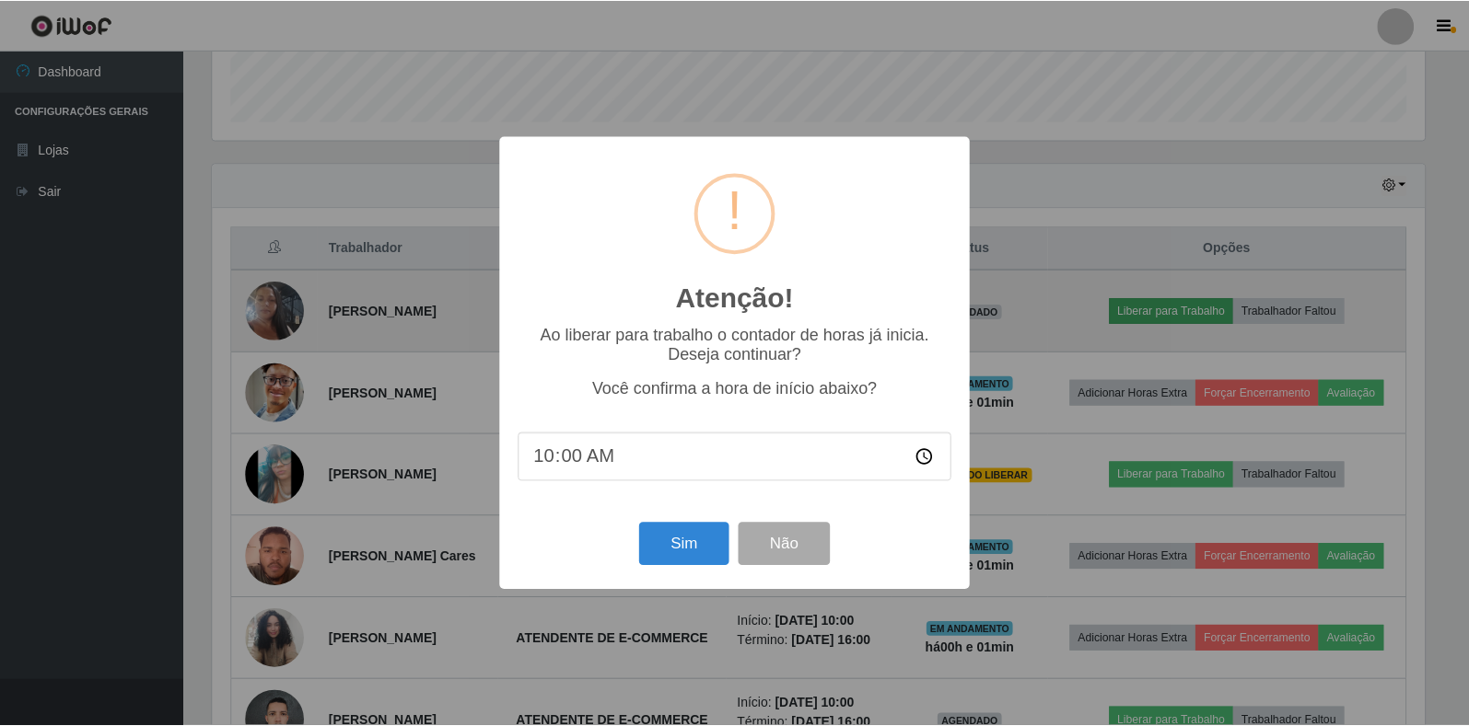
scroll to position [382, 1216]
click at [1161, 309] on div "Atenção! × Ao liberar para trabalho o contador de horas já inicia. Deseja conti…" at bounding box center [736, 363] width 1473 height 726
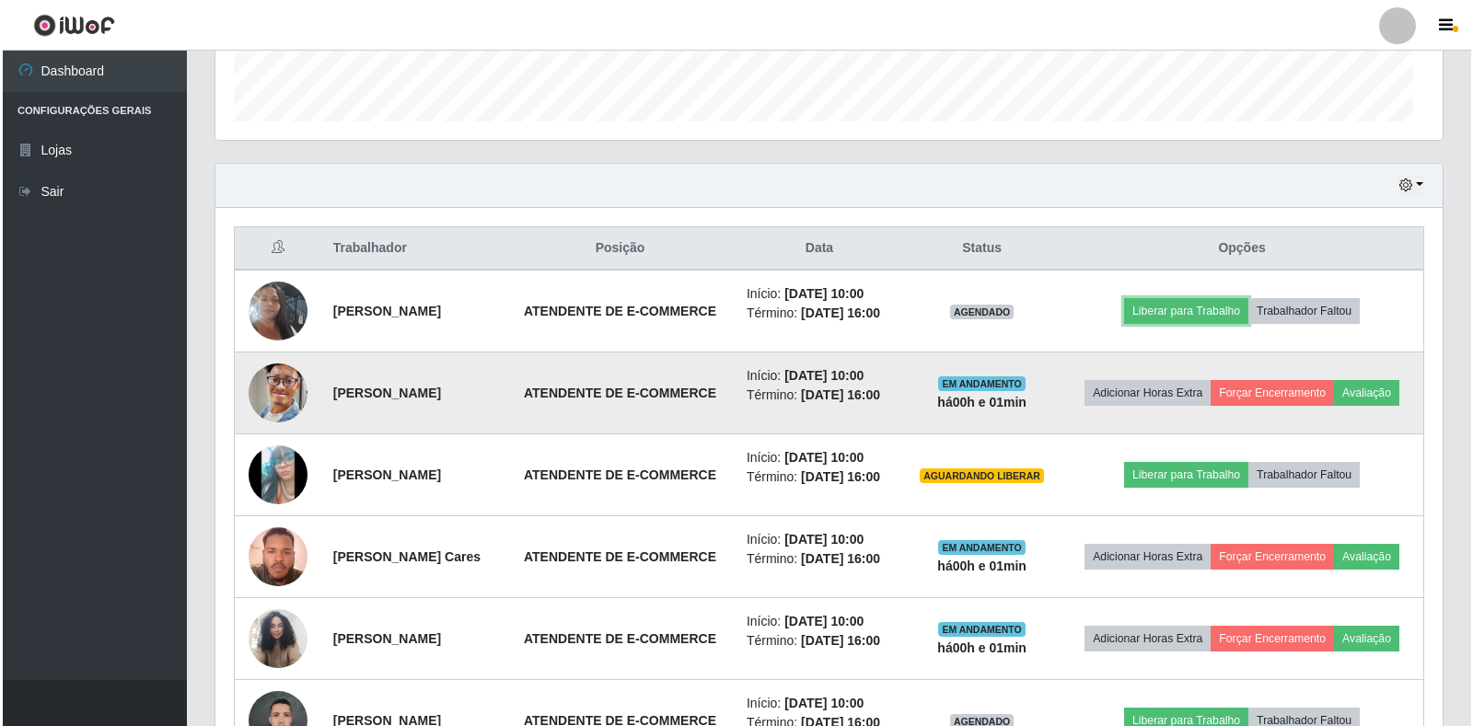
scroll to position [382, 1227]
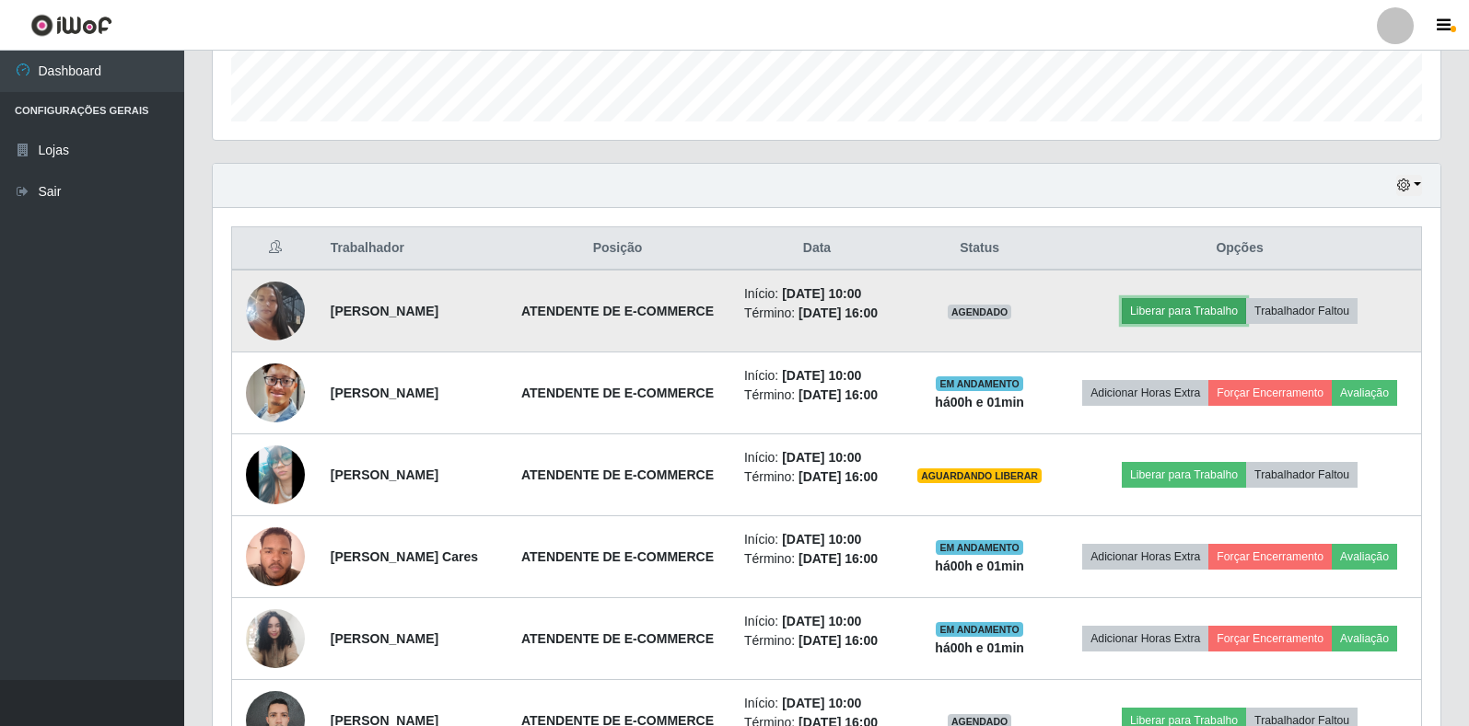
click at [1171, 315] on button "Liberar para Trabalho" at bounding box center [1183, 311] width 124 height 26
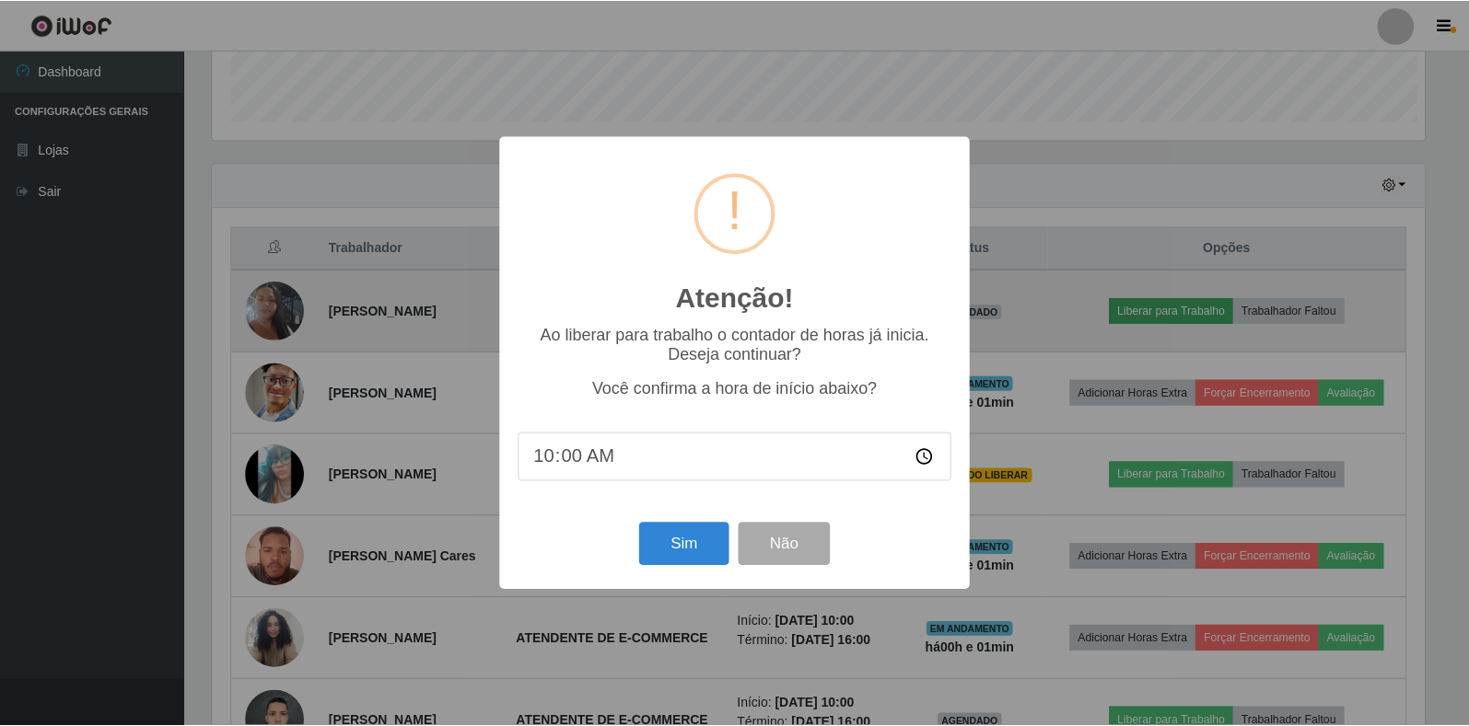
scroll to position [0, 0]
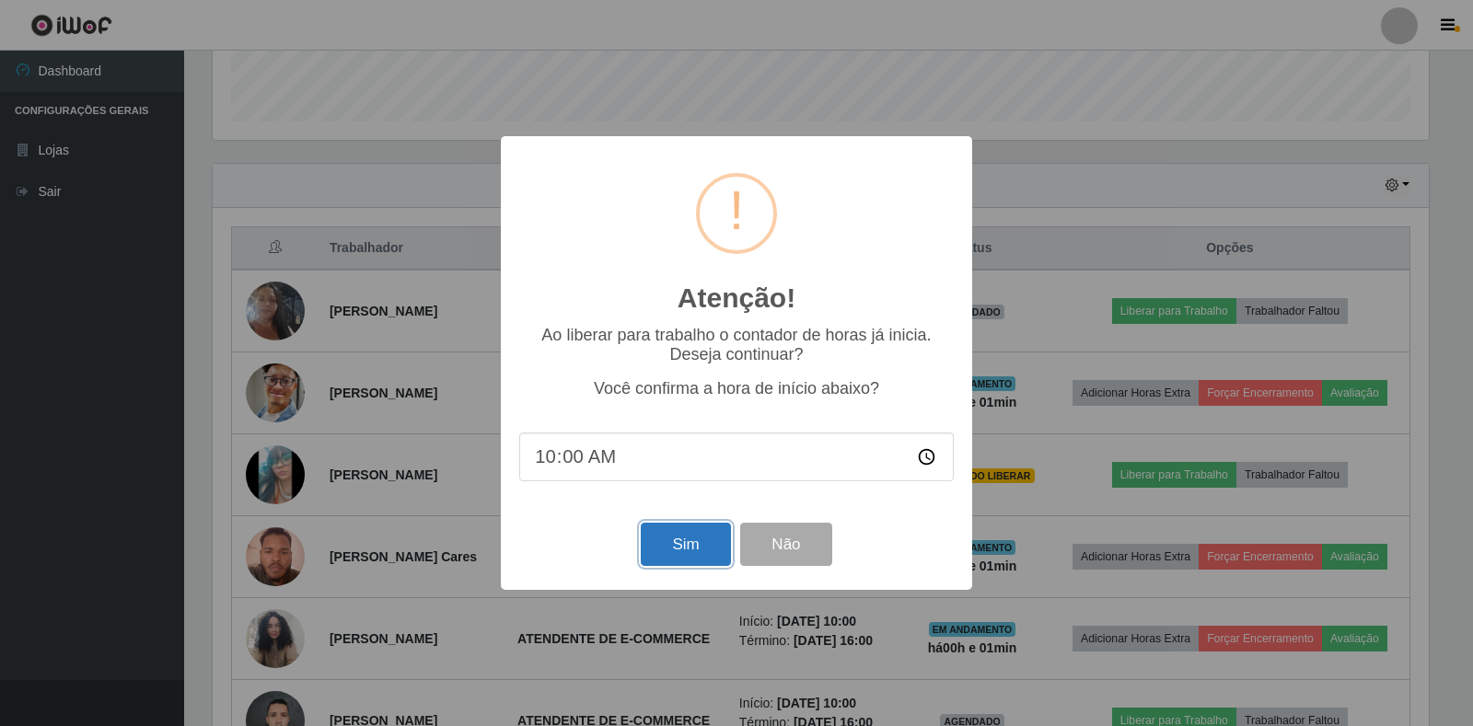
drag, startPoint x: 1171, startPoint y: 315, endPoint x: 699, endPoint y: 541, distance: 523.8
click at [699, 541] on button "Sim" at bounding box center [685, 544] width 89 height 43
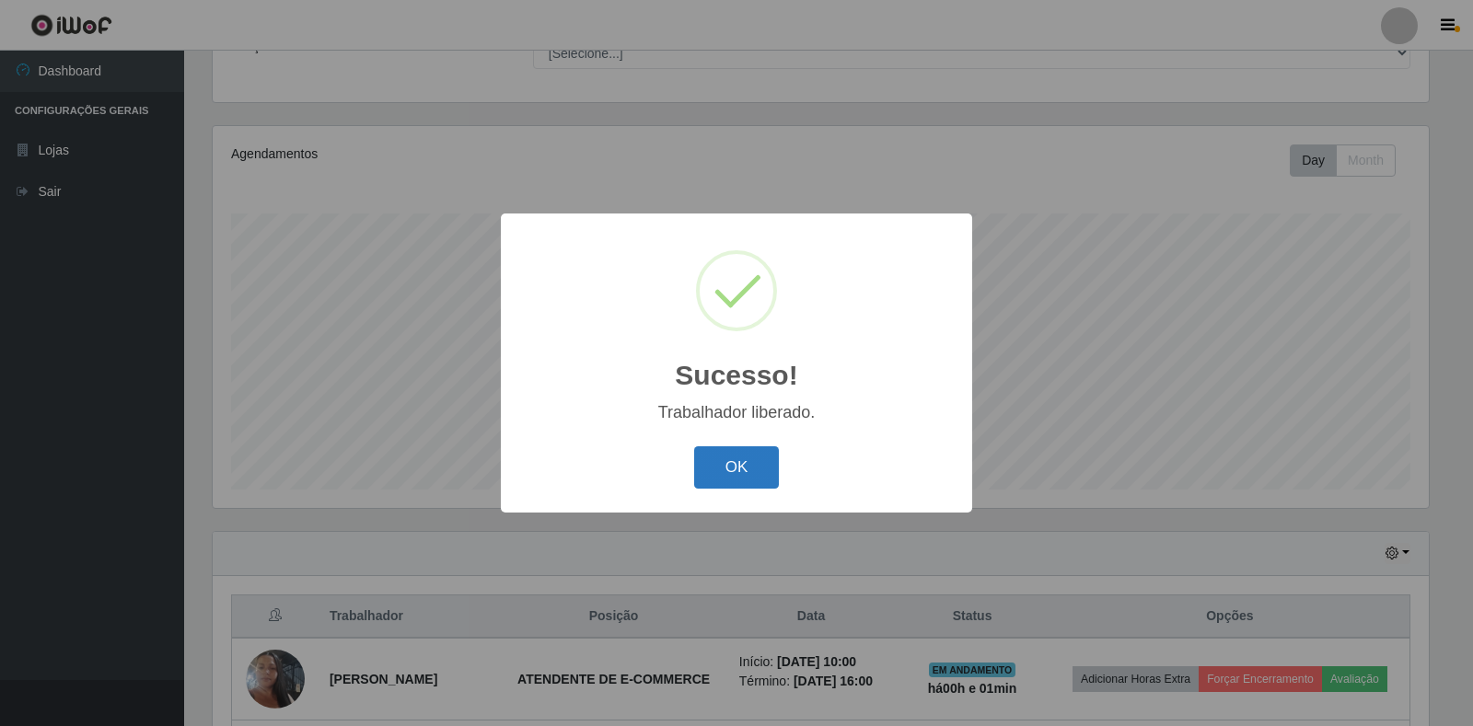
click at [734, 463] on button "OK" at bounding box center [737, 468] width 86 height 43
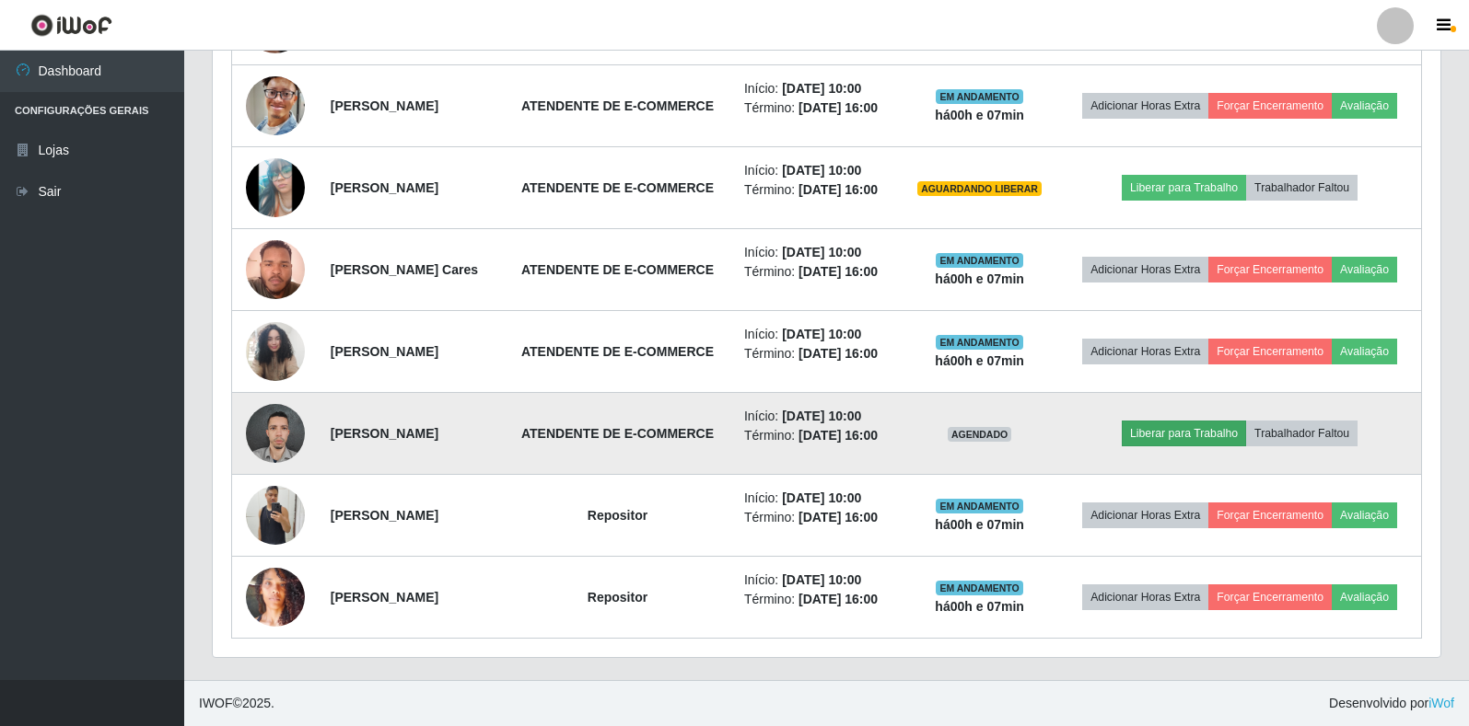
drag, startPoint x: 1171, startPoint y: 419, endPoint x: 1140, endPoint y: 429, distance: 32.9
click at [1109, 429] on td "Liberar para Trabalho Trabalhador Faltou" at bounding box center [1239, 434] width 363 height 82
click at [1188, 434] on button "Liberar para Trabalho" at bounding box center [1183, 434] width 124 height 26
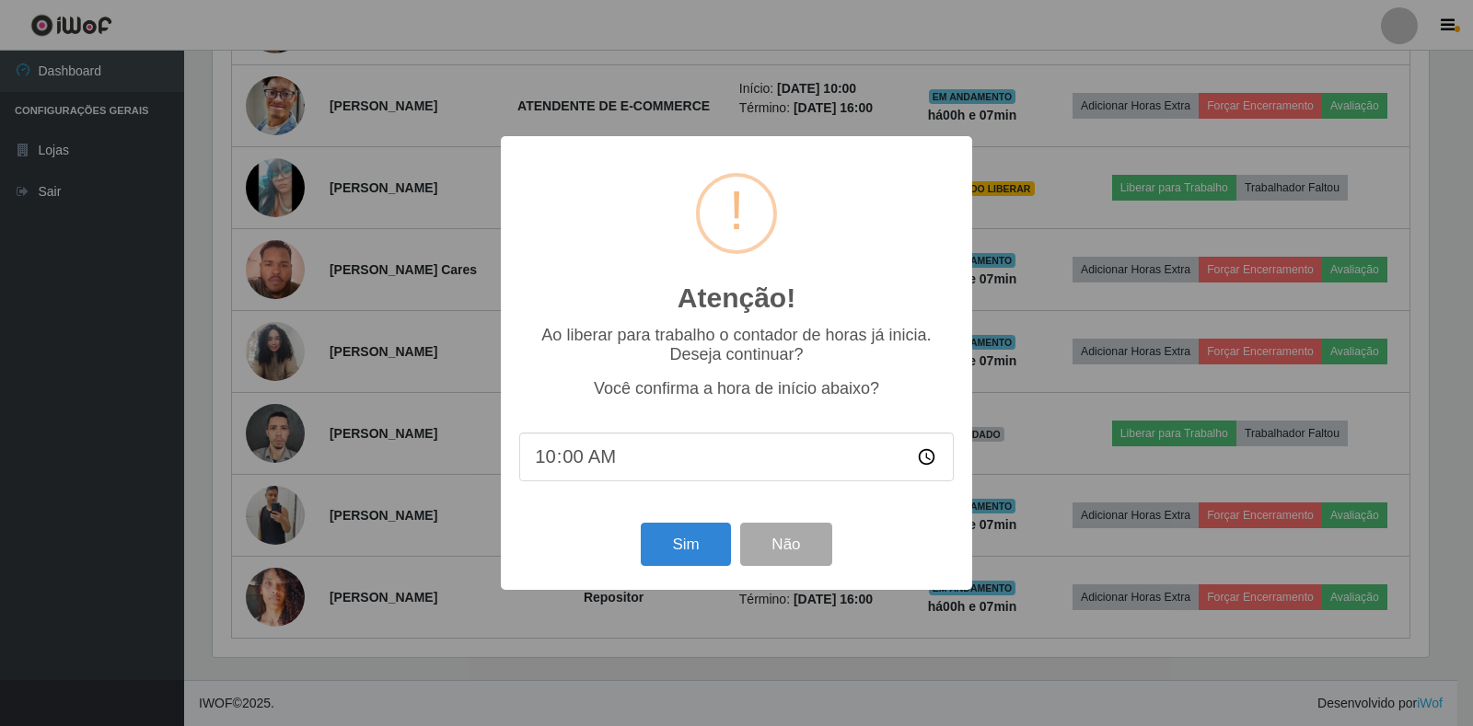
scroll to position [382, 1216]
click at [676, 548] on button "Sim" at bounding box center [685, 544] width 89 height 43
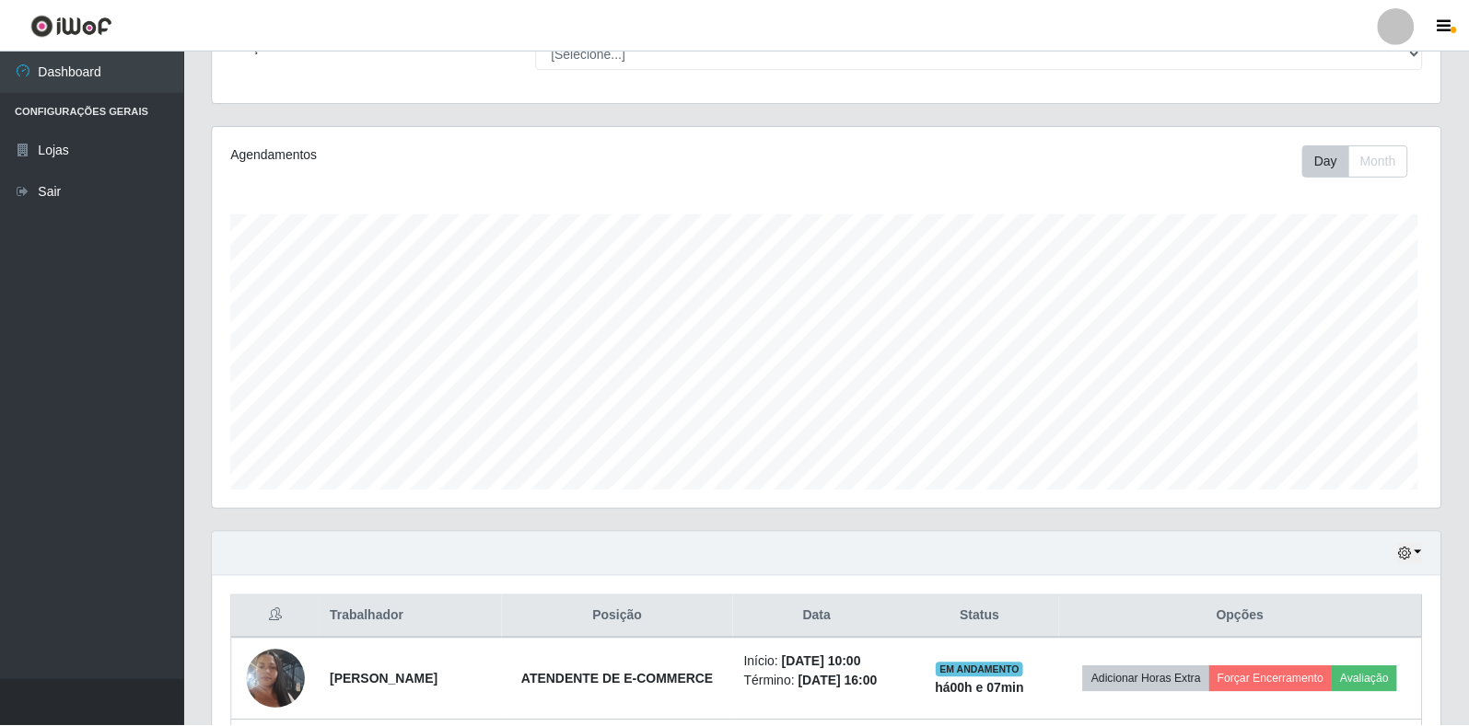
scroll to position [920363, 919529]
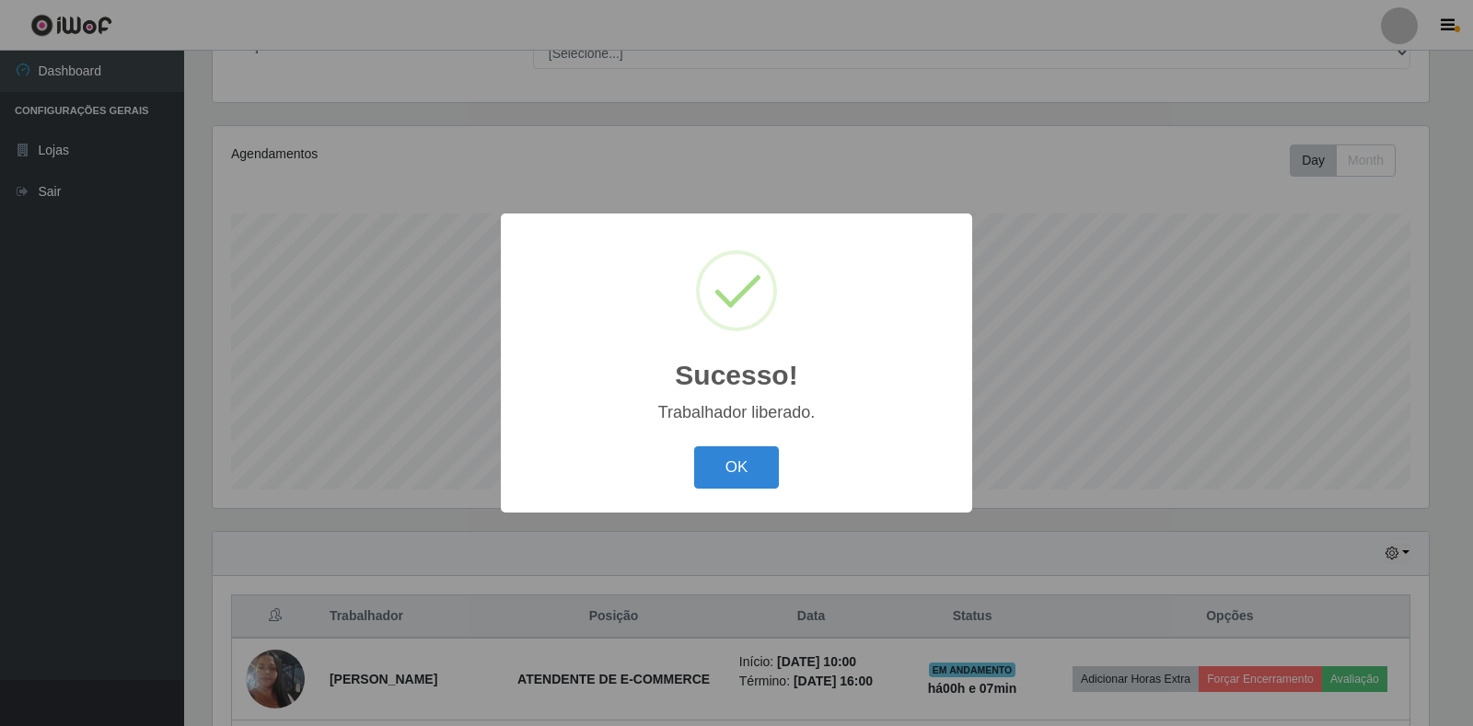
click at [732, 440] on div "Sucesso! × Trabalhador liberado. OK Cancel" at bounding box center [736, 363] width 471 height 298
click at [732, 481] on button "OK" at bounding box center [737, 468] width 86 height 43
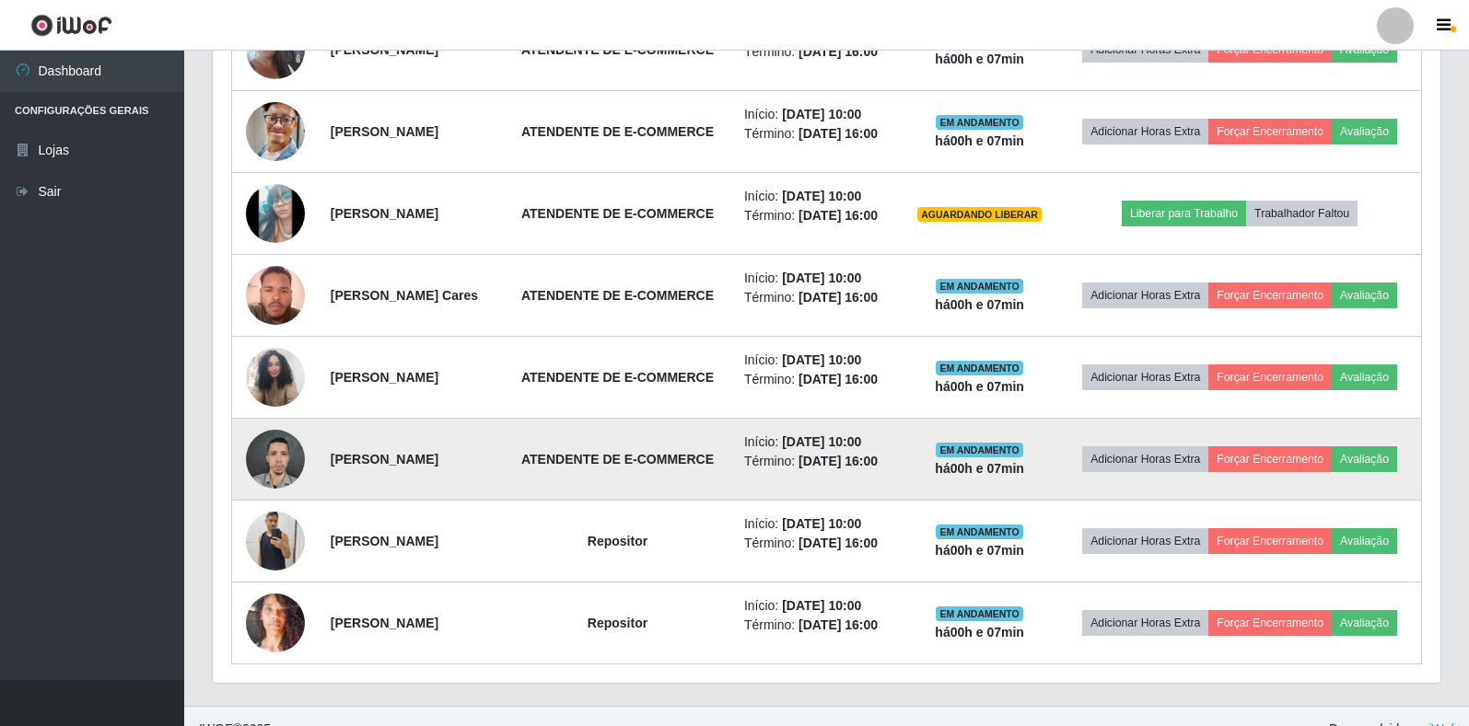
scroll to position [824, 0]
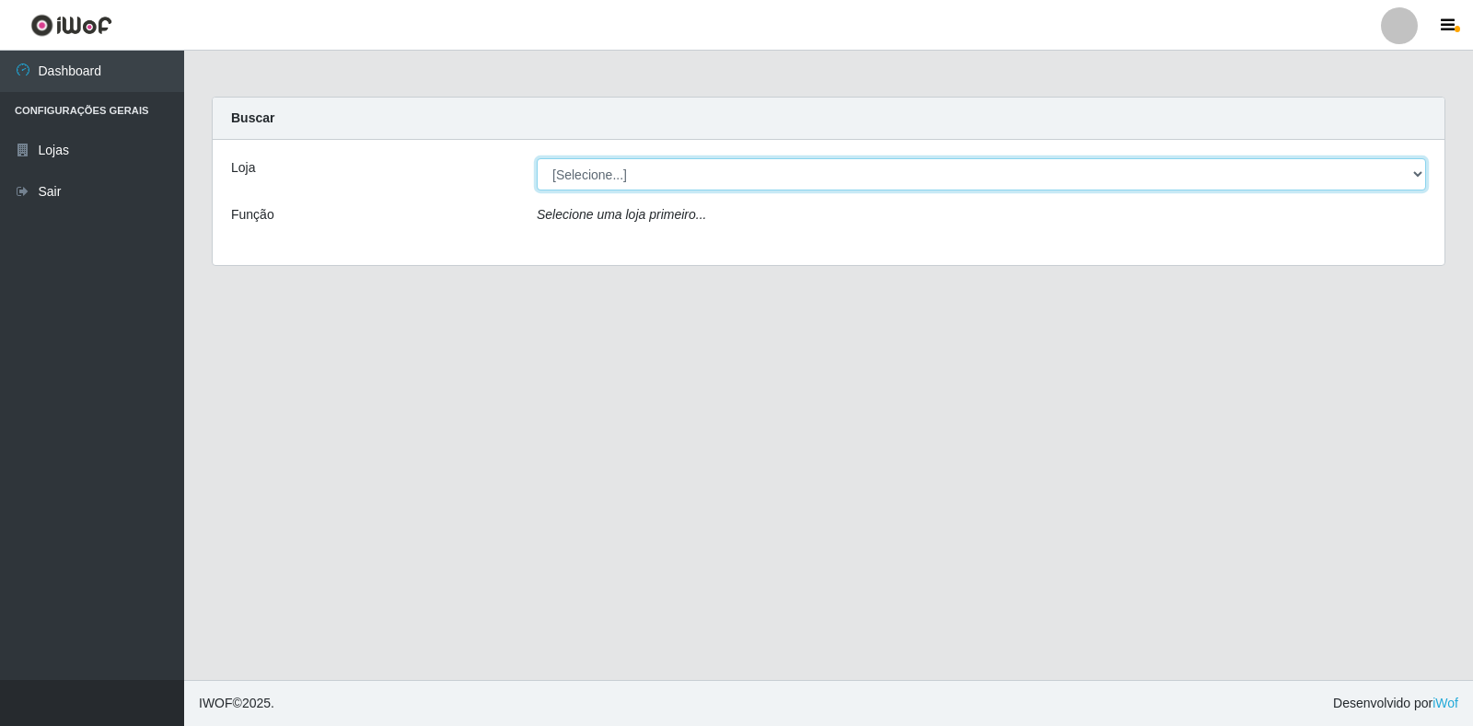
click at [1367, 179] on select "[Selecione...] Extrabom - Loja 18 Goiabeiras" at bounding box center [981, 174] width 889 height 32
select select "501"
click at [537, 158] on select "[Selecione...] Extrabom - Loja 18 Goiabeiras" at bounding box center [981, 174] width 889 height 32
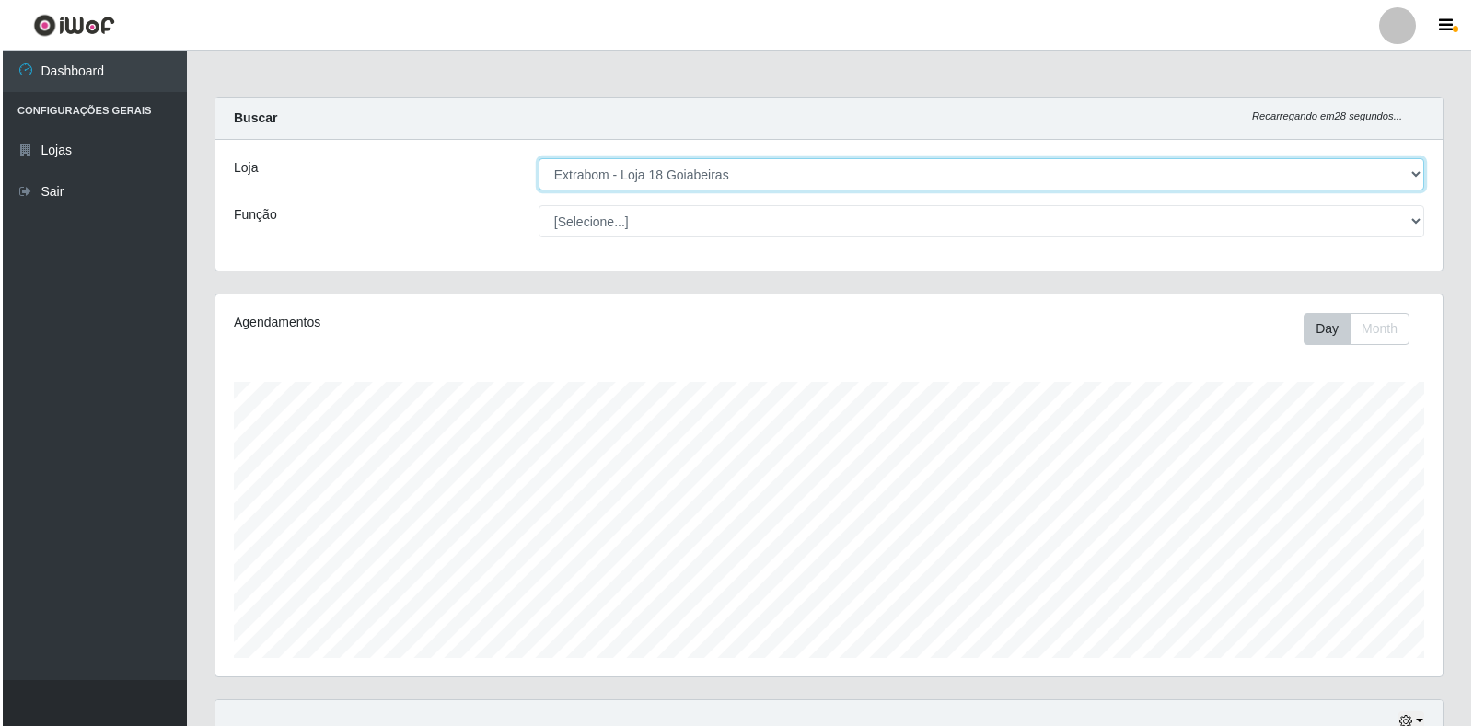
scroll to position [460, 0]
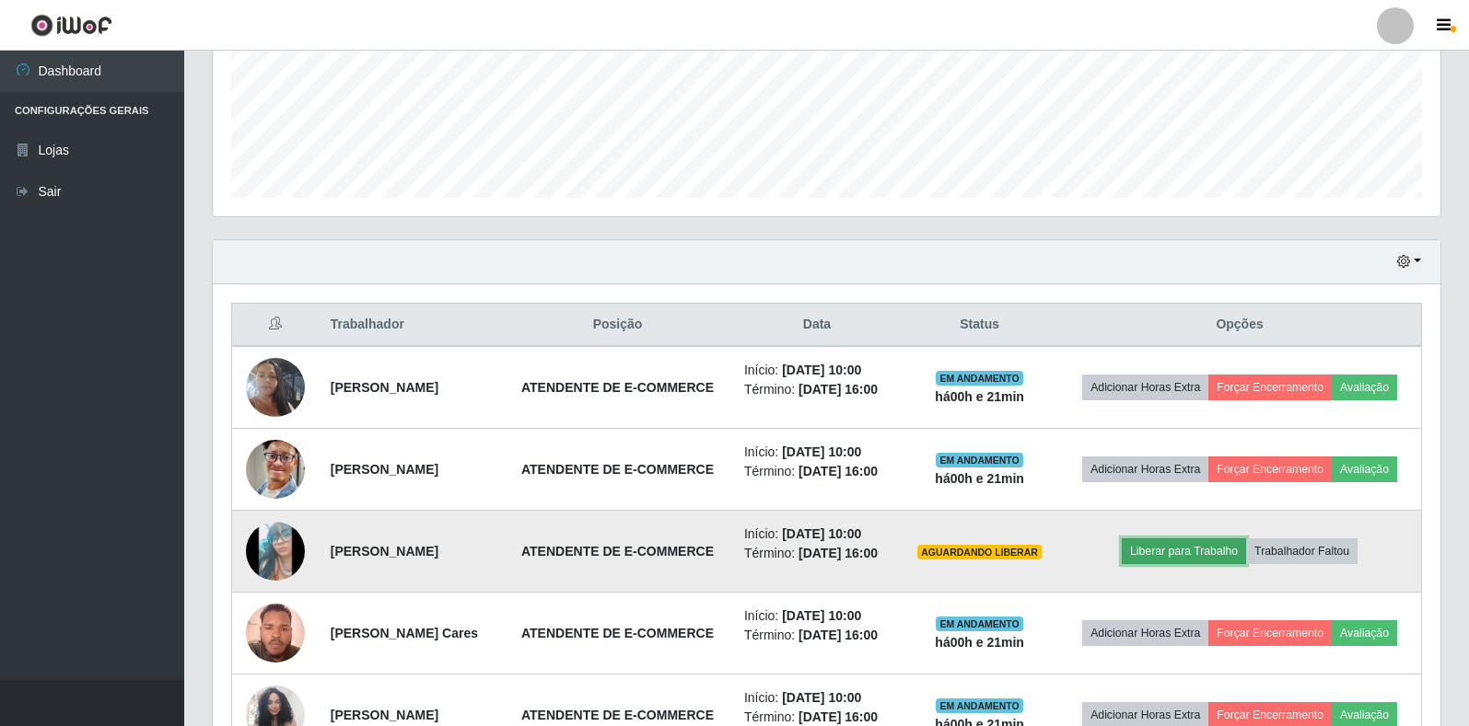
click at [1205, 545] on button "Liberar para Trabalho" at bounding box center [1183, 552] width 124 height 26
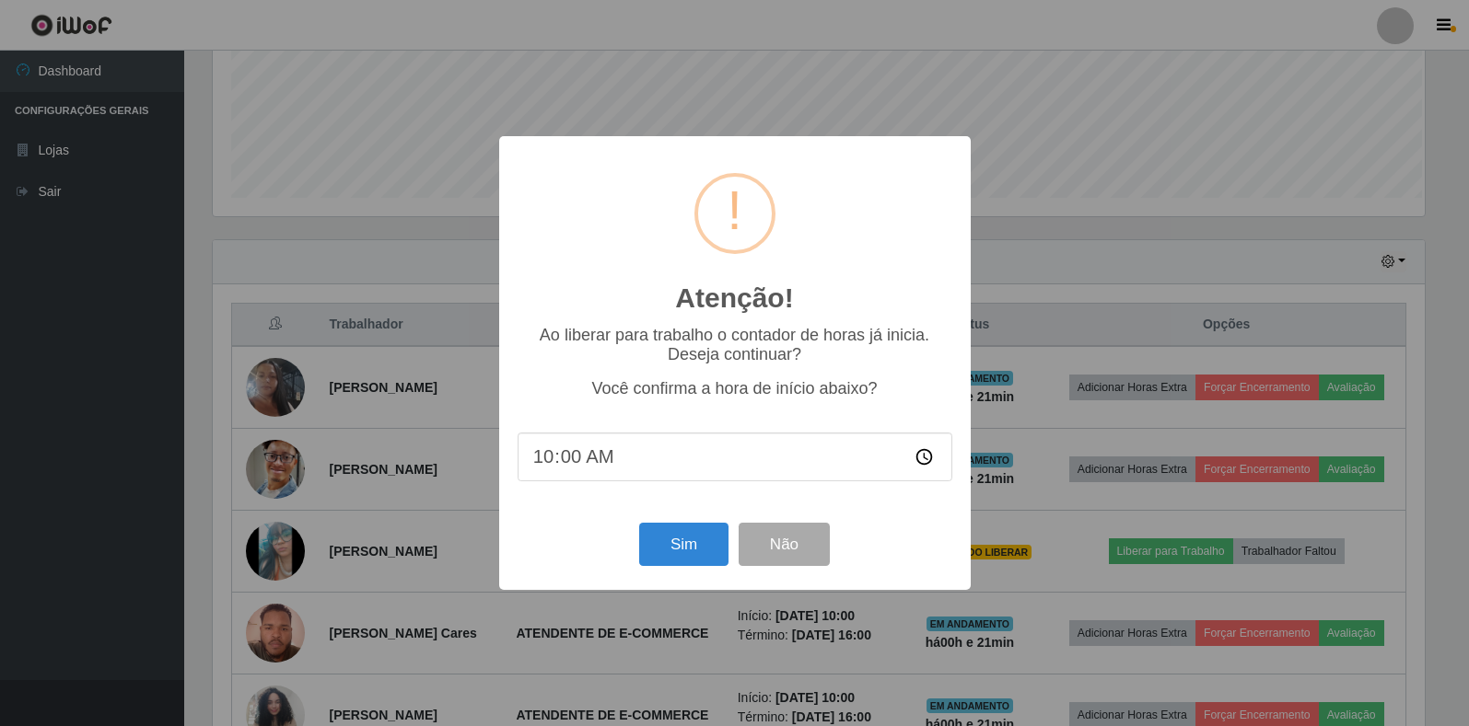
scroll to position [382, 1216]
click at [714, 539] on button "Sim" at bounding box center [685, 544] width 89 height 43
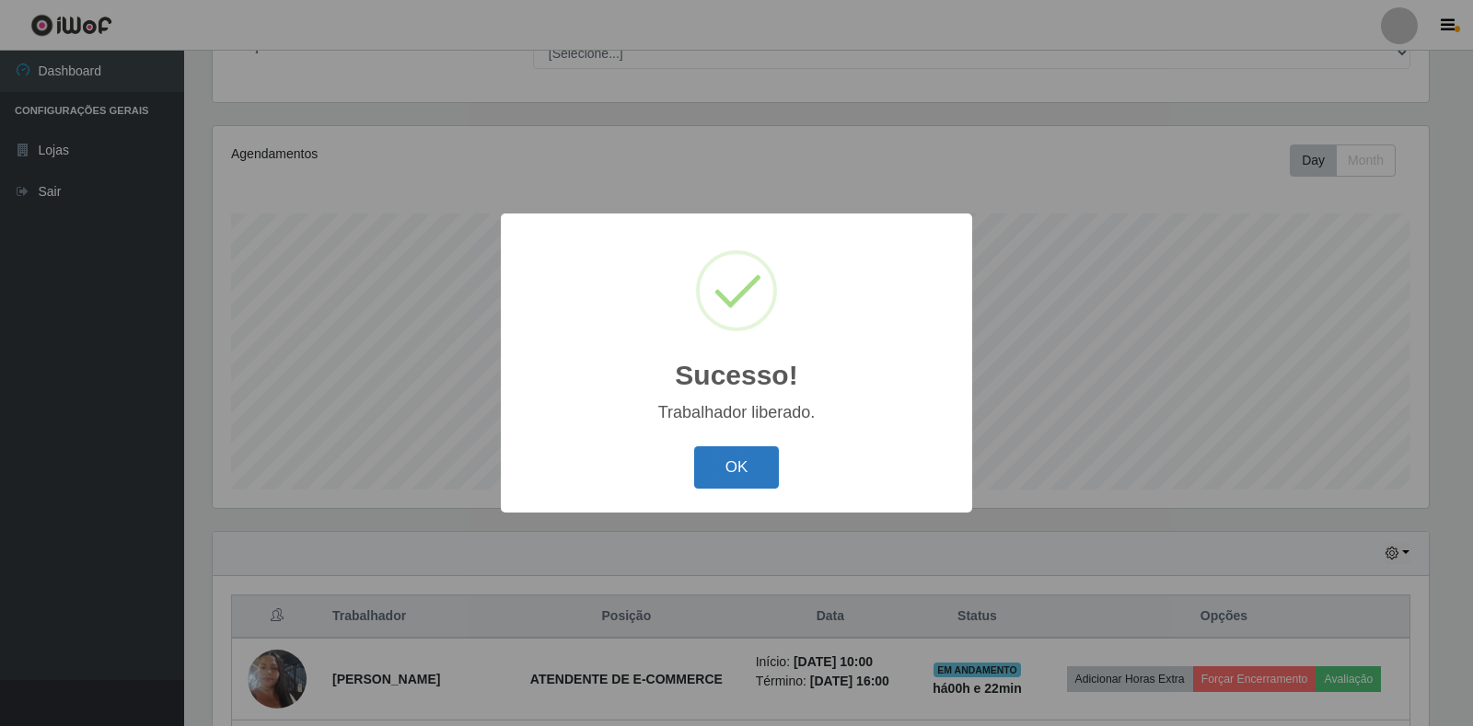
click at [752, 465] on button "OK" at bounding box center [737, 468] width 86 height 43
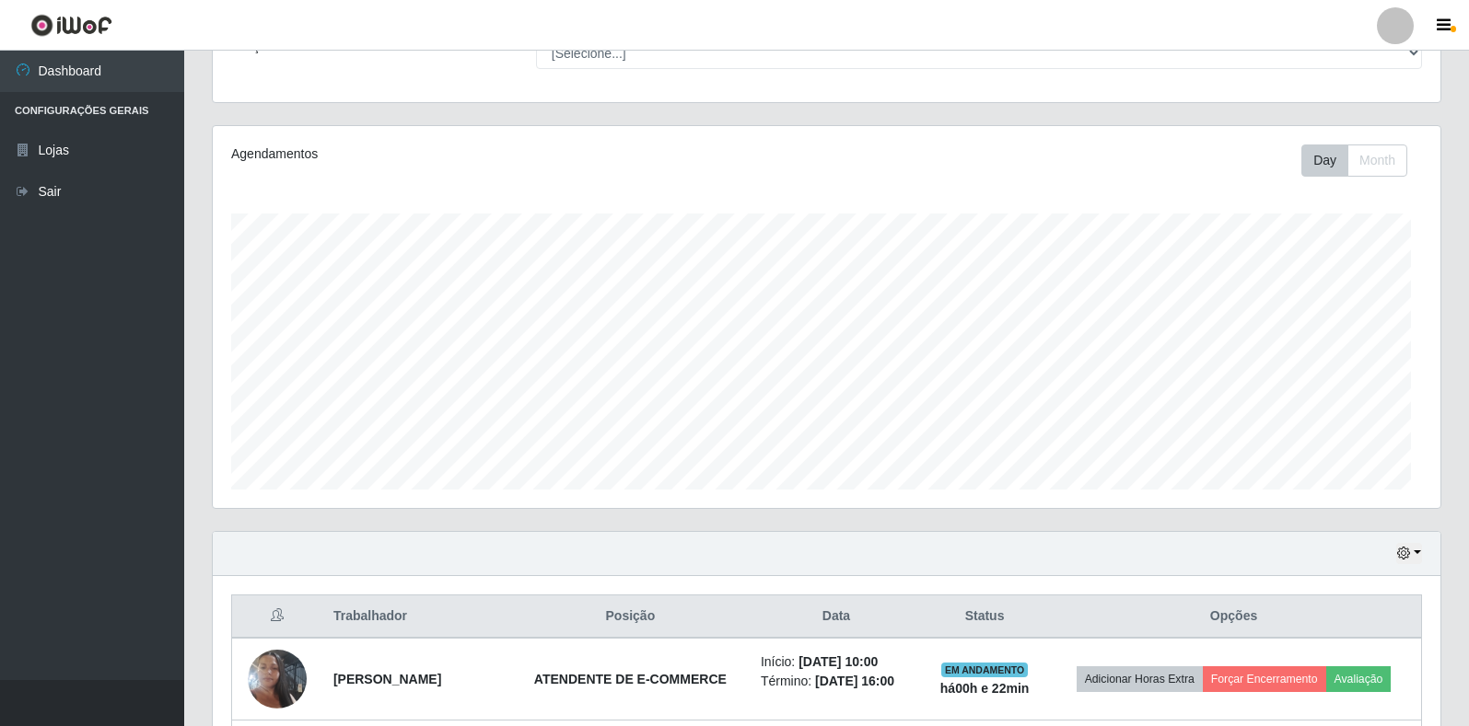
scroll to position [382, 1227]
